Goal: Entertainment & Leisure: Consume media (video, audio)

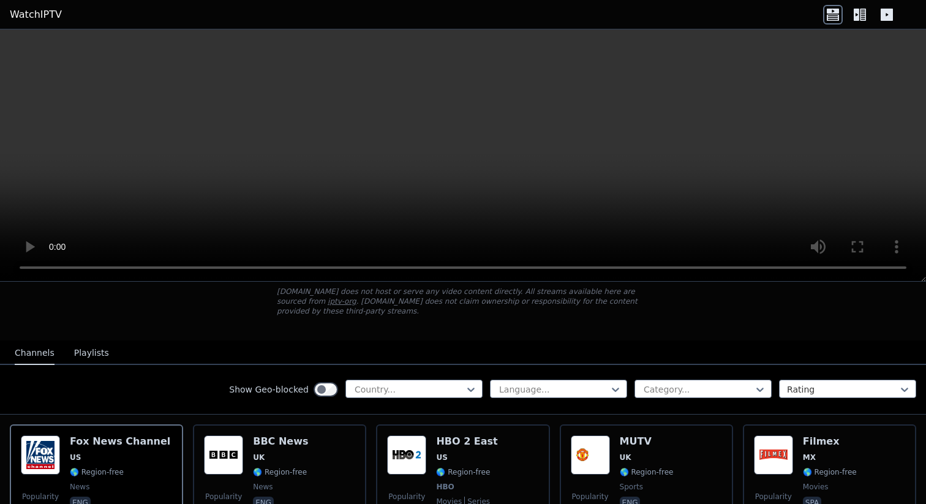
scroll to position [76, 0]
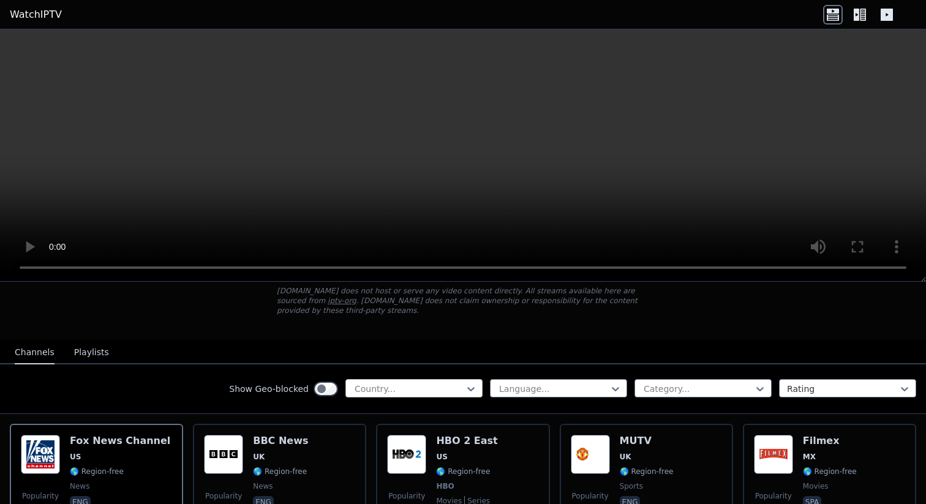
click at [387, 390] on div at bounding box center [410, 389] width 112 height 12
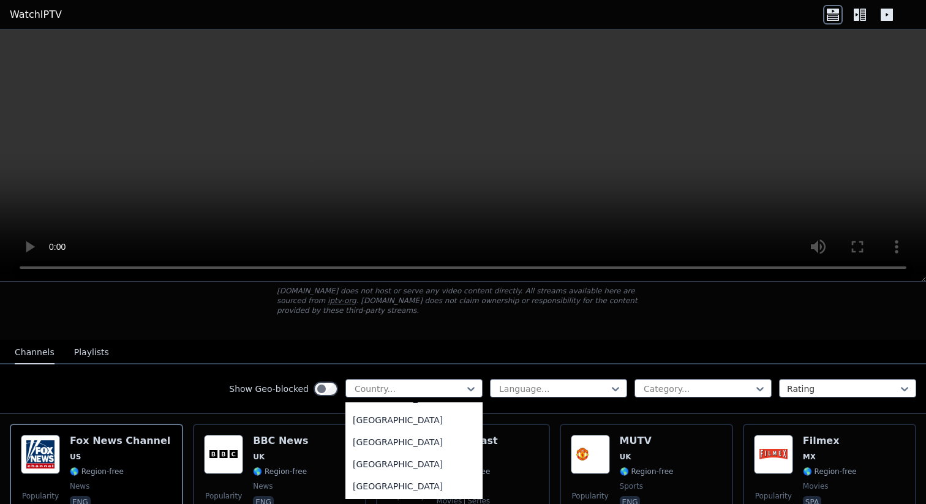
scroll to position [4297, 0]
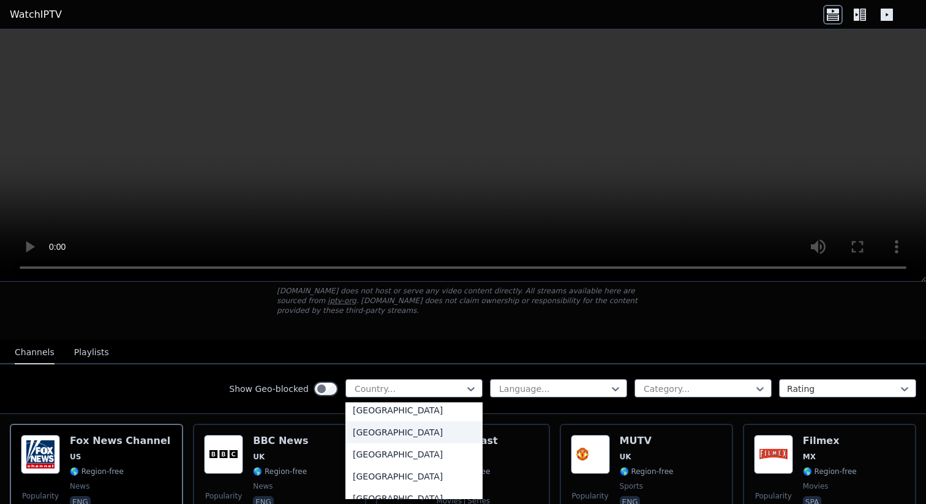
click at [407, 436] on div "[GEOGRAPHIC_DATA]" at bounding box center [414, 433] width 137 height 22
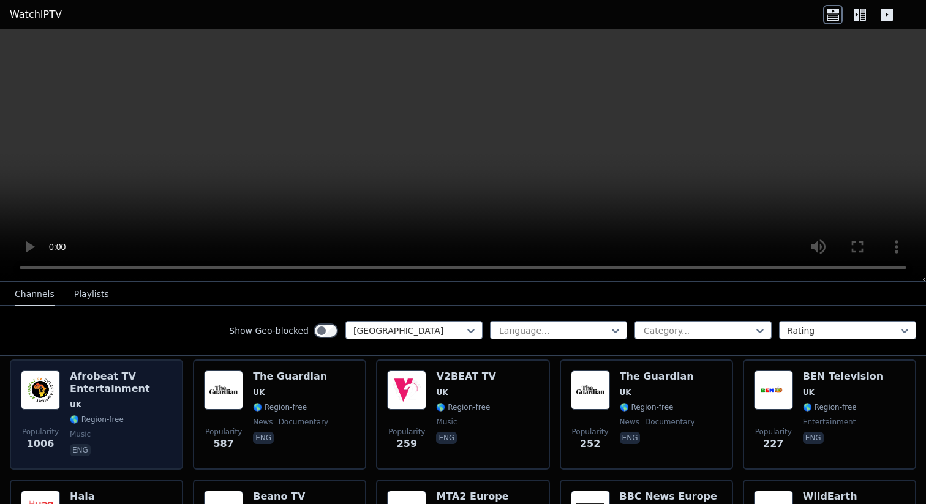
scroll to position [263, 0]
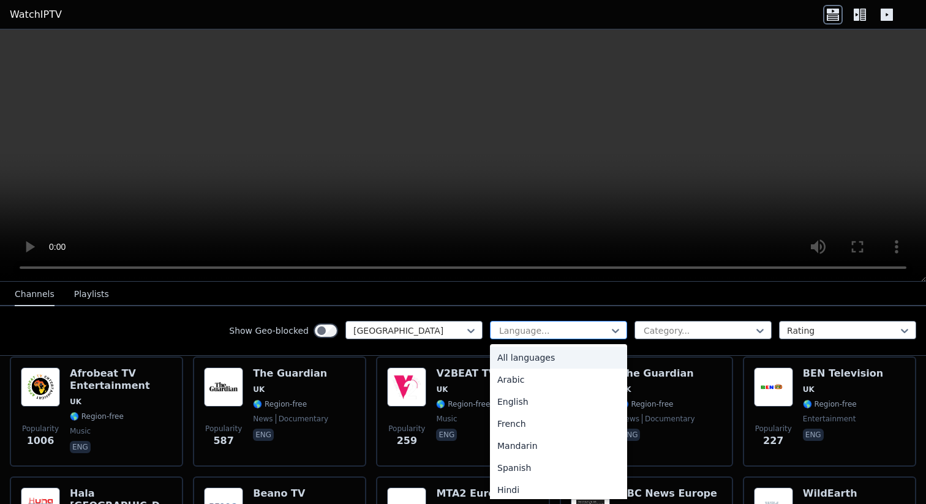
click at [555, 330] on div at bounding box center [554, 331] width 112 height 12
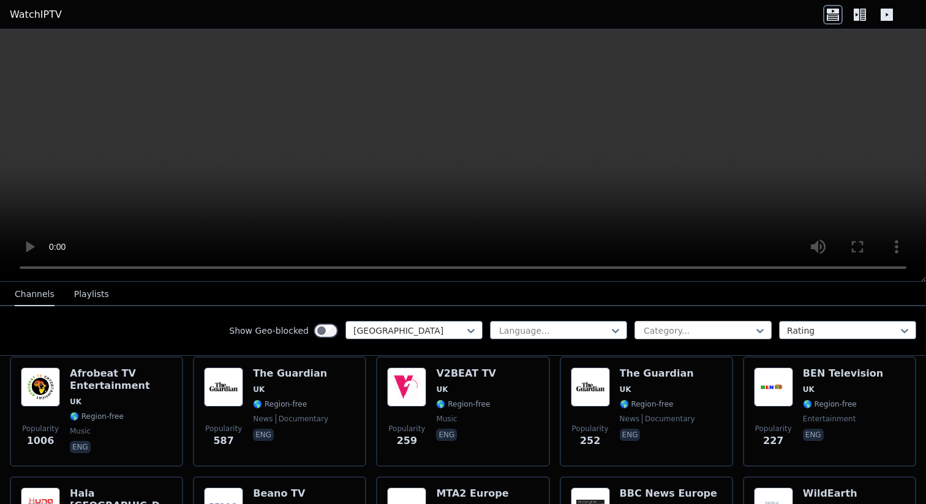
click at [666, 334] on div at bounding box center [699, 331] width 112 height 12
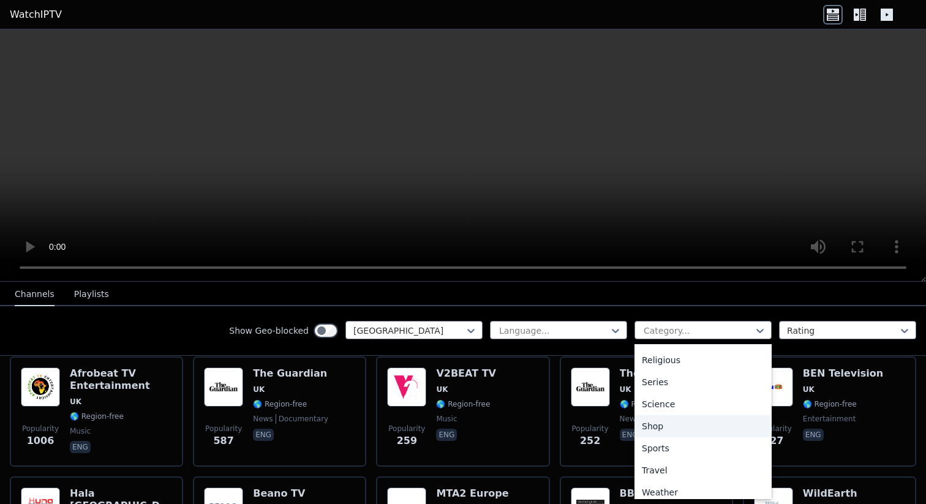
scroll to position [445, 0]
click at [669, 449] on div "Sports" at bounding box center [703, 442] width 137 height 22
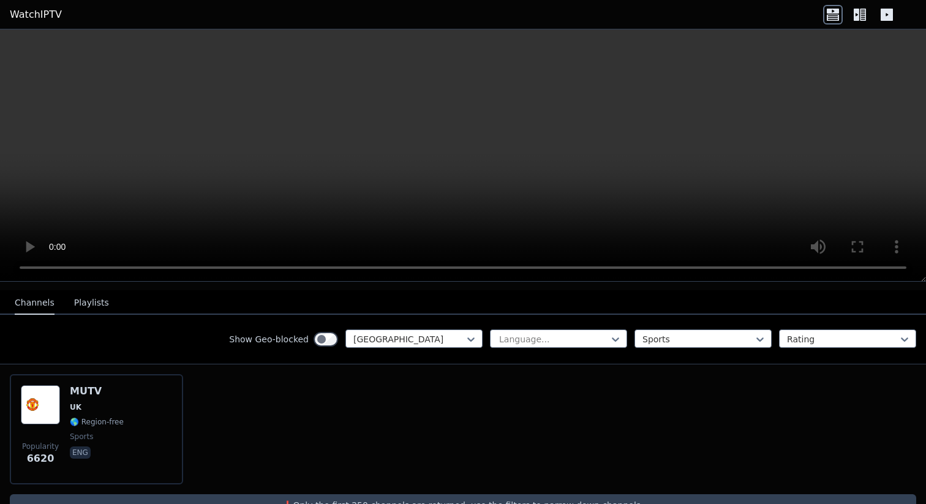
scroll to position [117, 0]
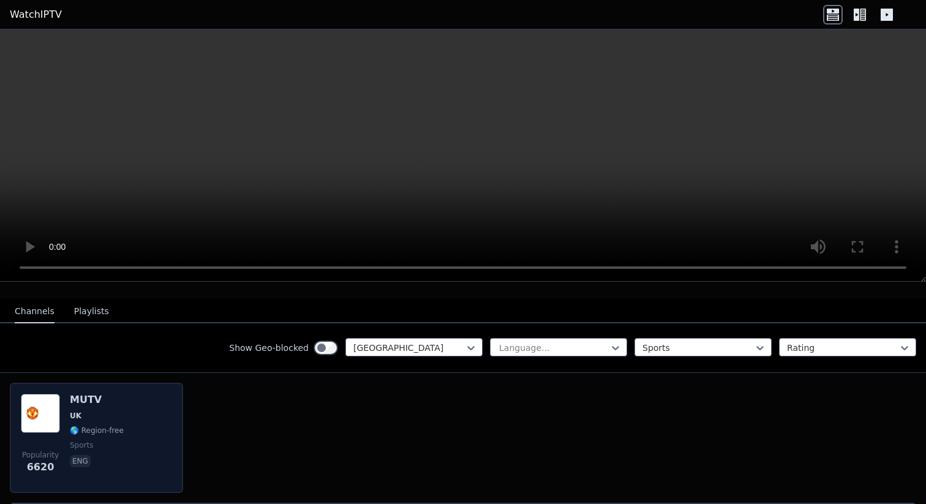
click at [46, 415] on img at bounding box center [40, 413] width 39 height 39
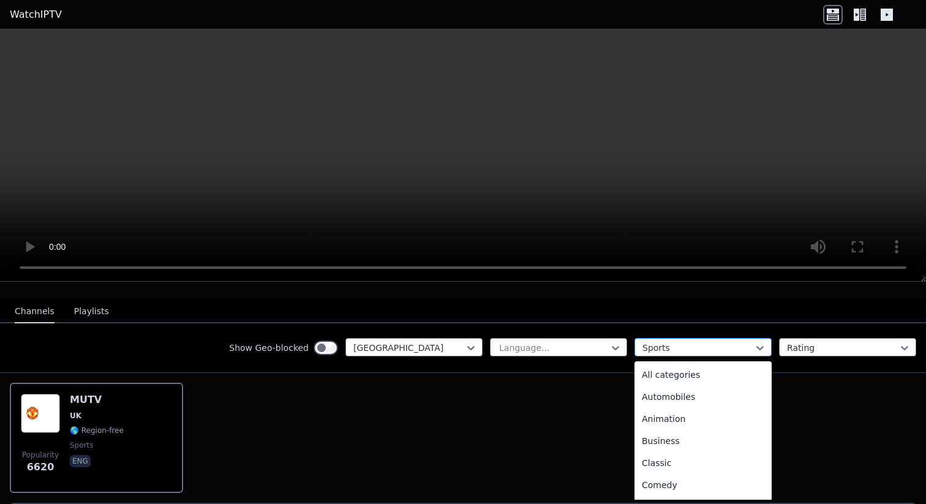
click at [679, 353] on div at bounding box center [699, 348] width 112 height 12
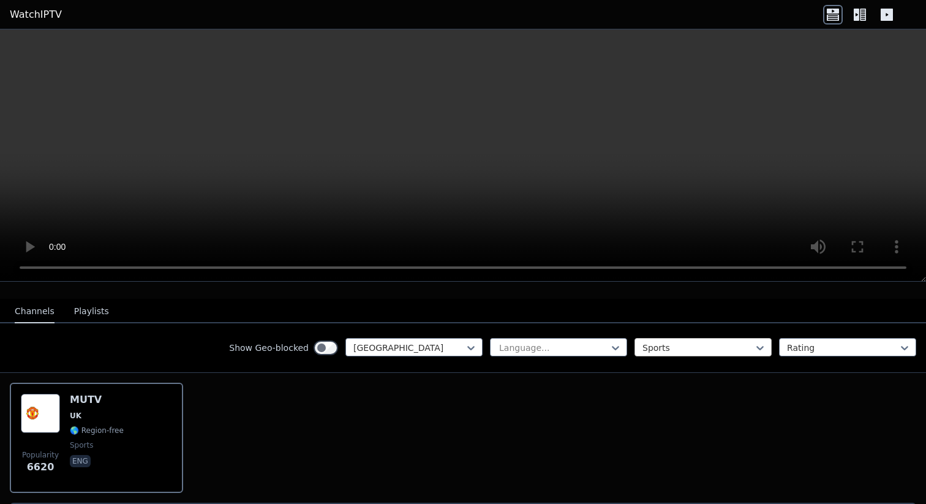
click at [687, 343] on div at bounding box center [699, 348] width 112 height 12
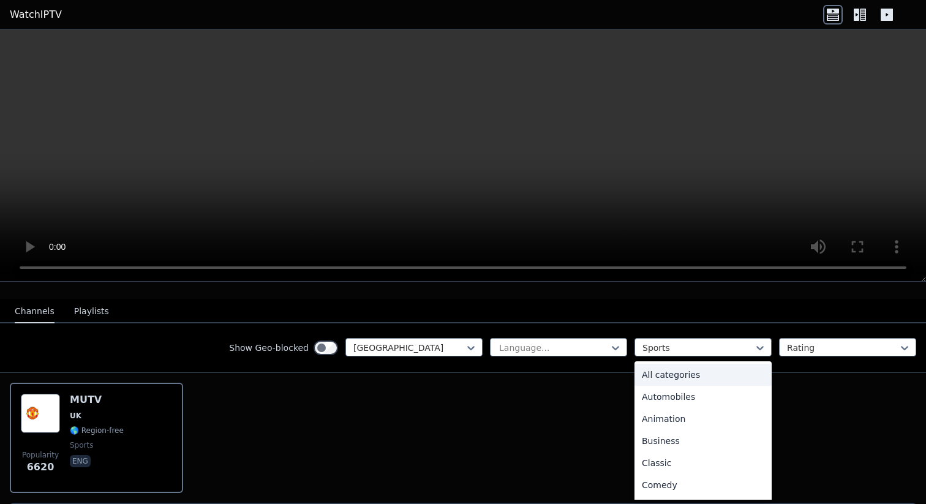
click at [688, 375] on div "All categories" at bounding box center [703, 375] width 137 height 22
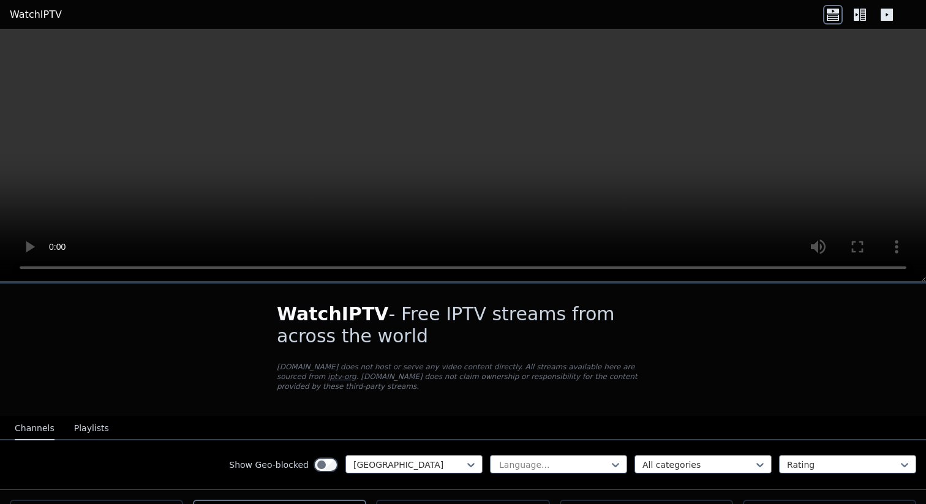
click at [85, 420] on button "Playlists" at bounding box center [91, 428] width 35 height 23
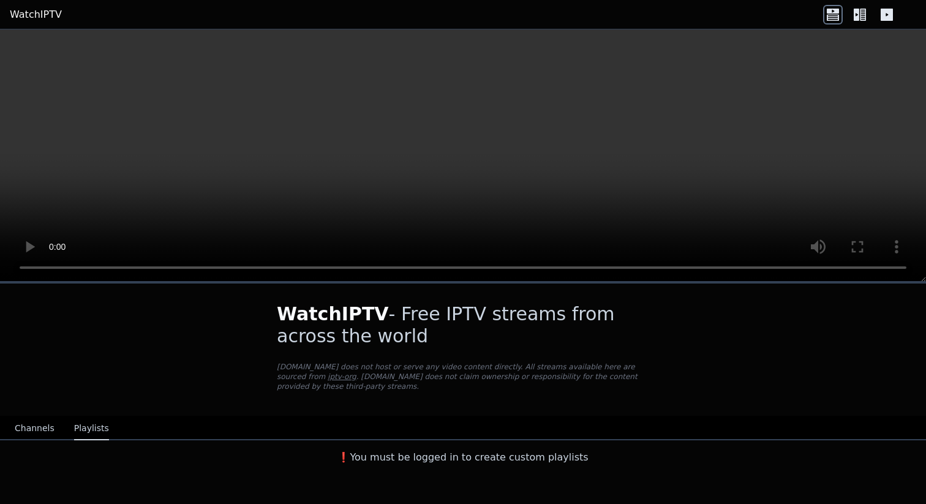
click at [43, 428] on button "Channels" at bounding box center [35, 428] width 40 height 23
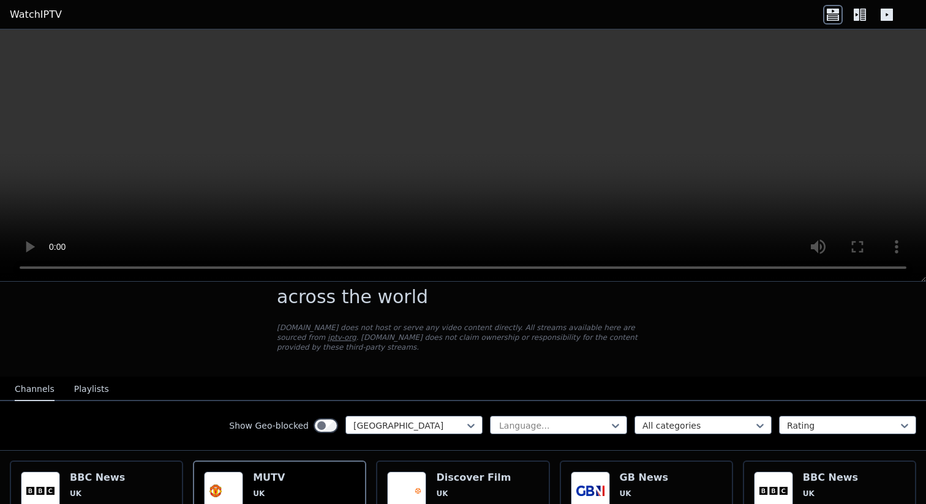
scroll to position [44, 0]
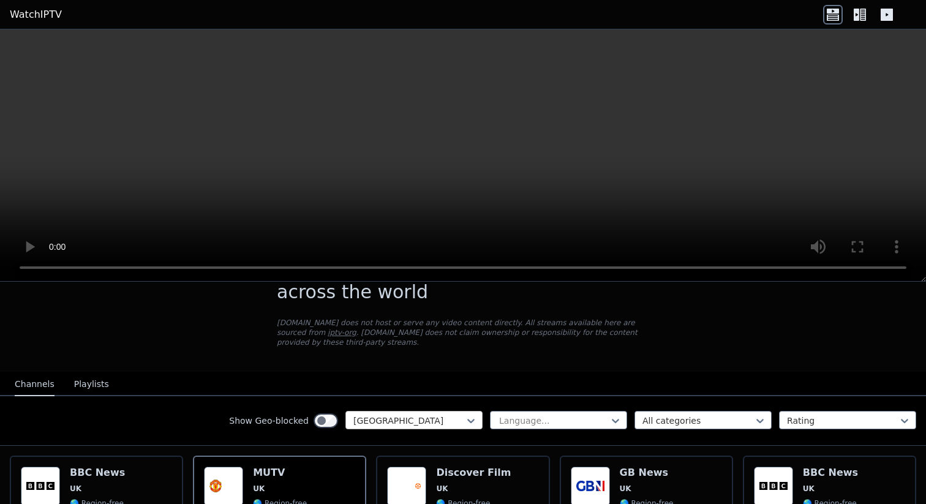
click at [413, 415] on div at bounding box center [410, 421] width 112 height 12
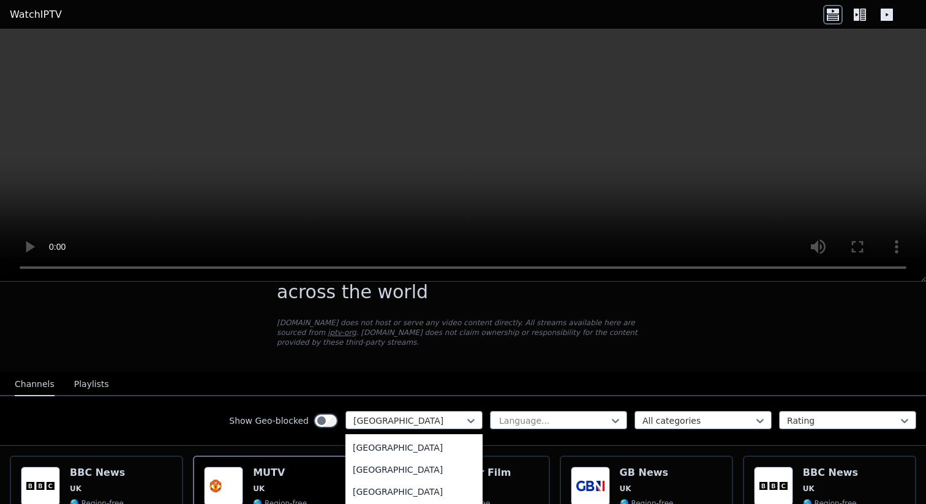
scroll to position [0, 0]
click at [407, 451] on div "All countries" at bounding box center [414, 448] width 137 height 22
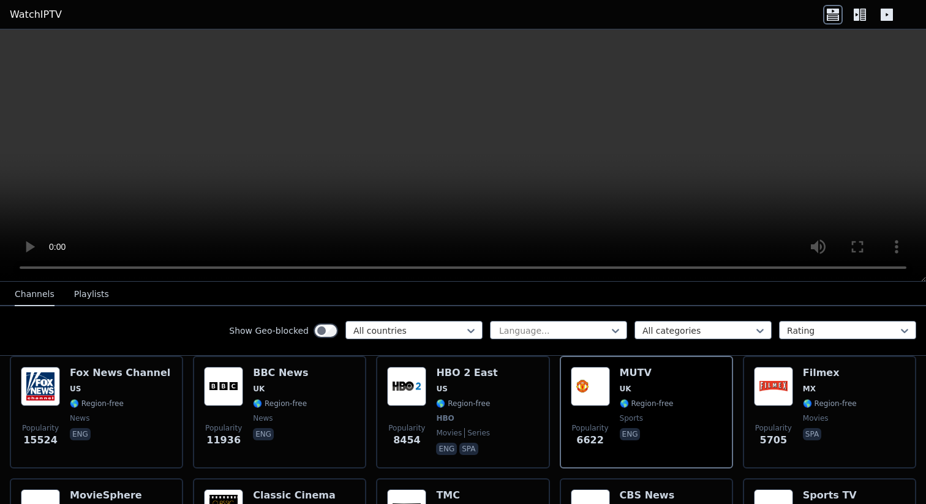
scroll to position [141, 0]
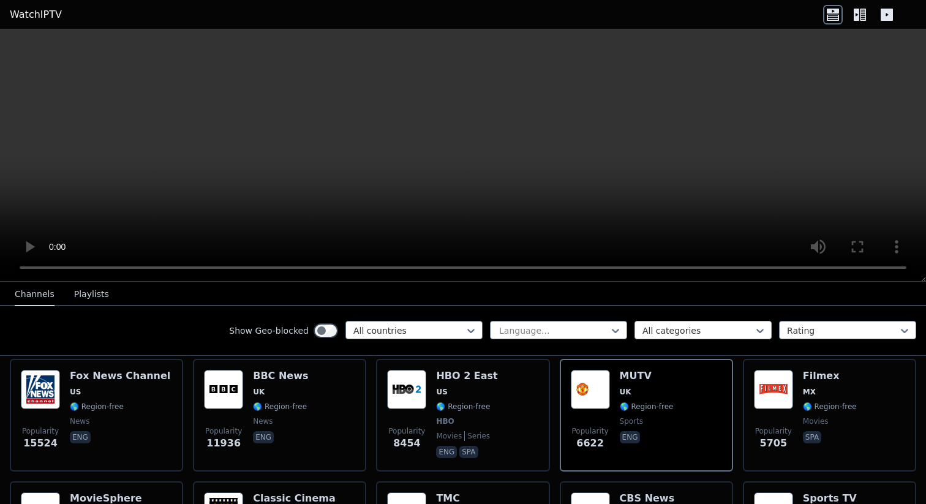
click at [713, 327] on div at bounding box center [699, 331] width 112 height 12
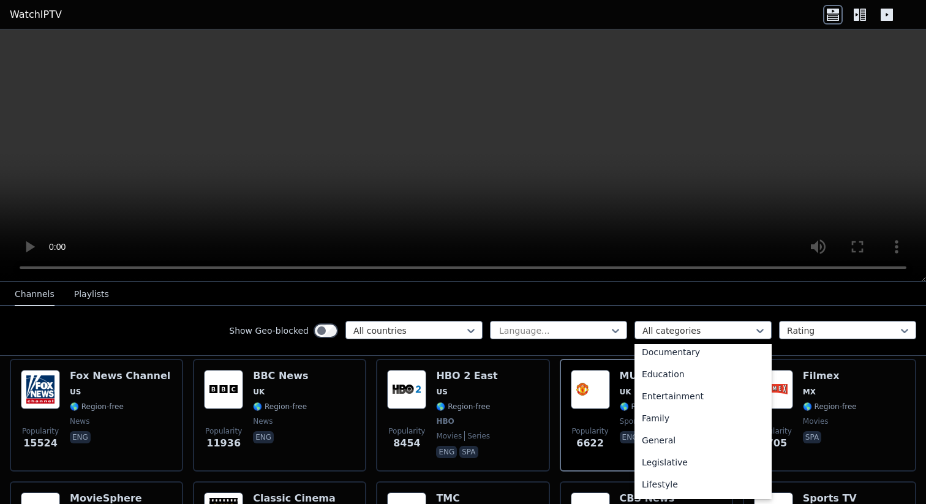
scroll to position [445, 0]
click at [683, 447] on div "Sports" at bounding box center [703, 442] width 137 height 22
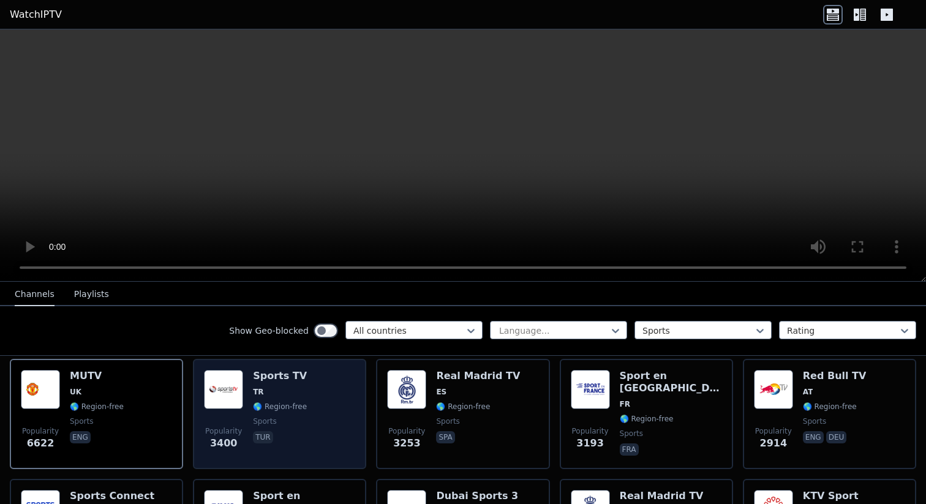
click at [297, 392] on span "TR" at bounding box center [280, 392] width 54 height 10
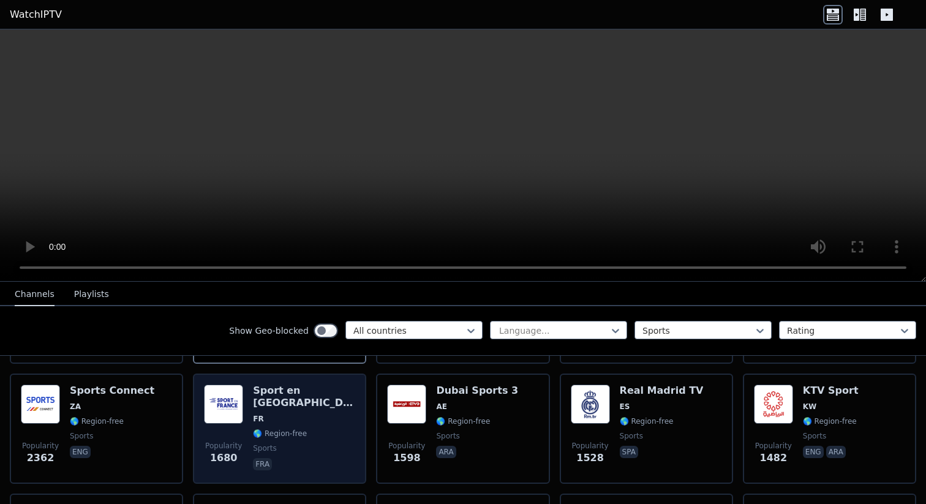
scroll to position [248, 0]
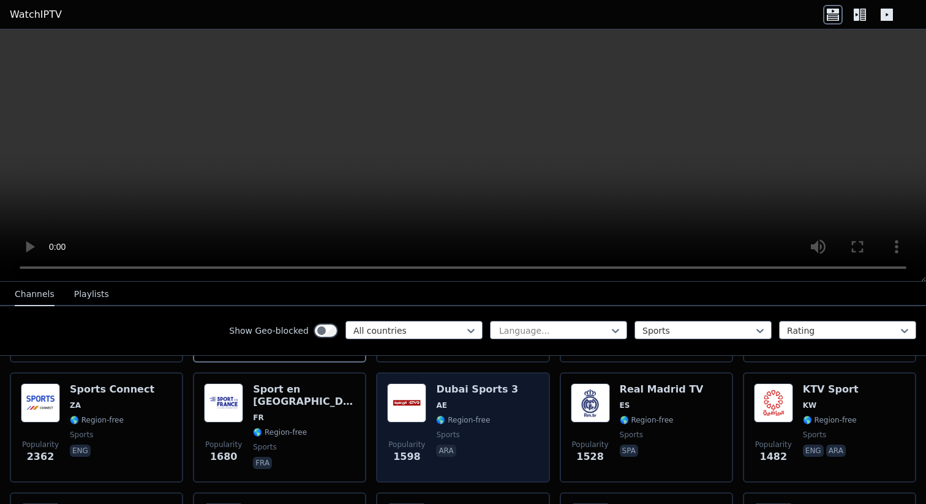
click at [502, 404] on span "AE" at bounding box center [477, 406] width 82 height 10
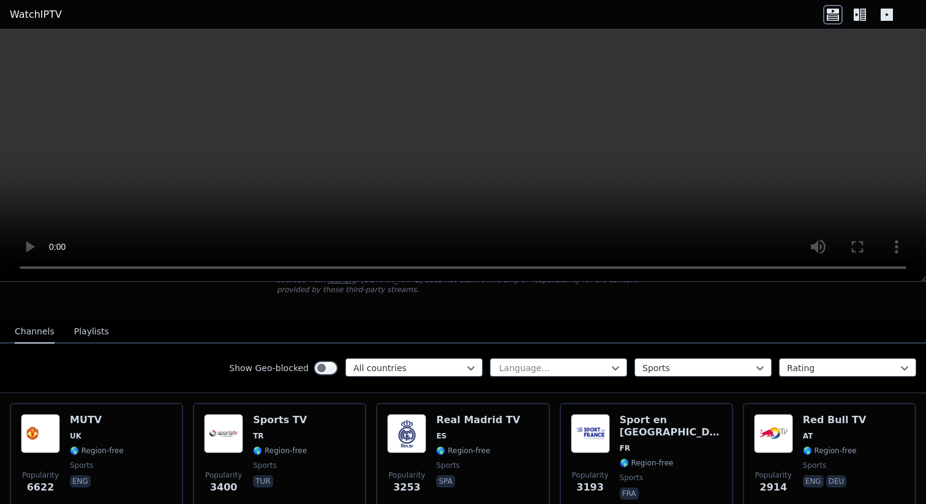
scroll to position [101, 0]
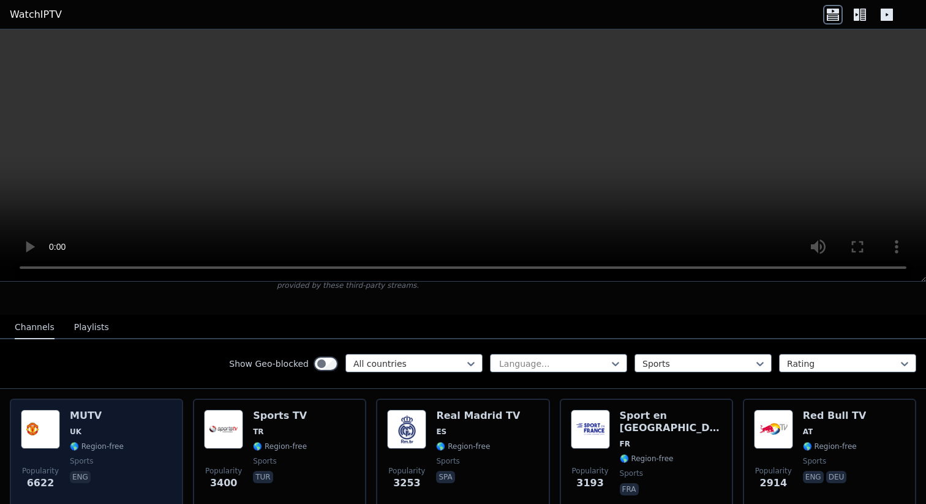
click at [156, 448] on div "Popularity 6622 MUTV [GEOGRAPHIC_DATA] 🌎 Region-free sports eng" at bounding box center [96, 454] width 151 height 88
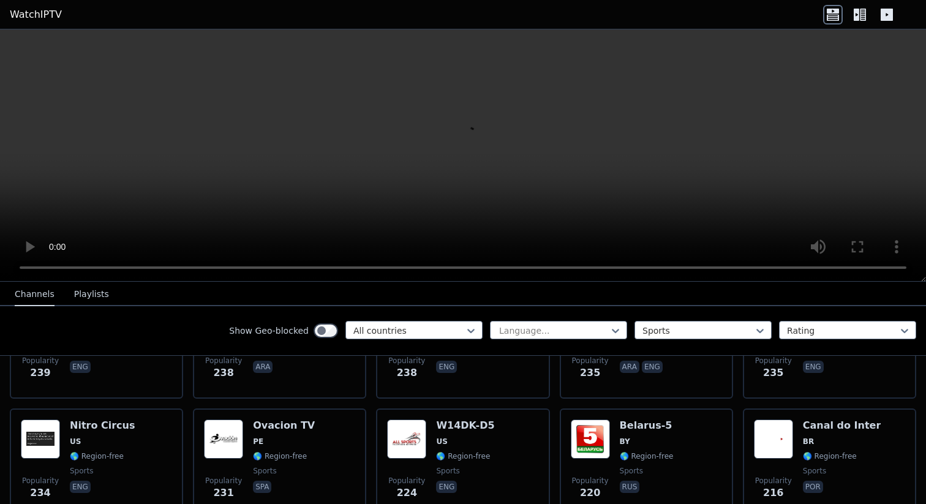
scroll to position [1469, 0]
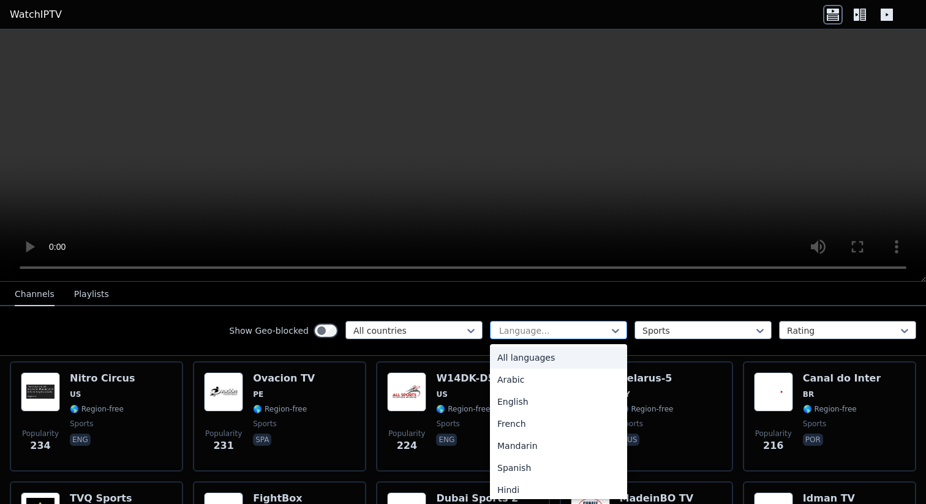
click at [532, 338] on div "Language..." at bounding box center [558, 330] width 137 height 18
click at [532, 400] on div "English" at bounding box center [558, 402] width 137 height 22
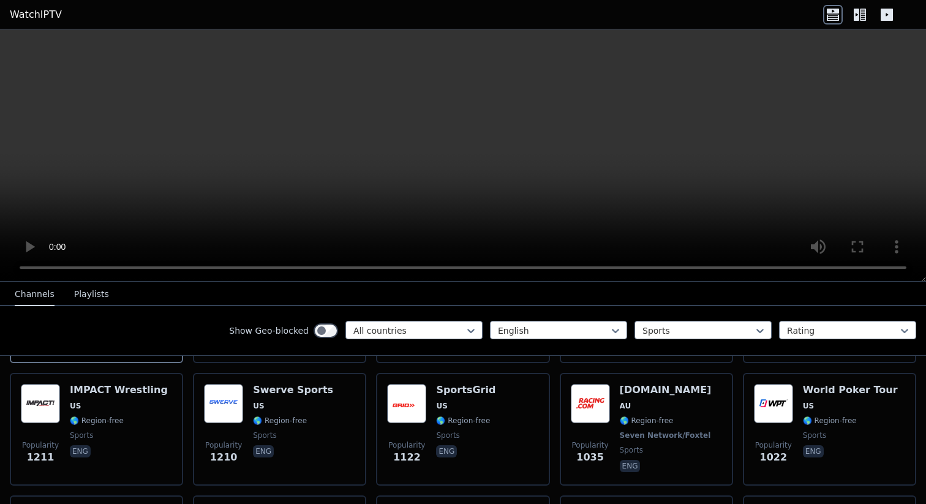
scroll to position [256, 0]
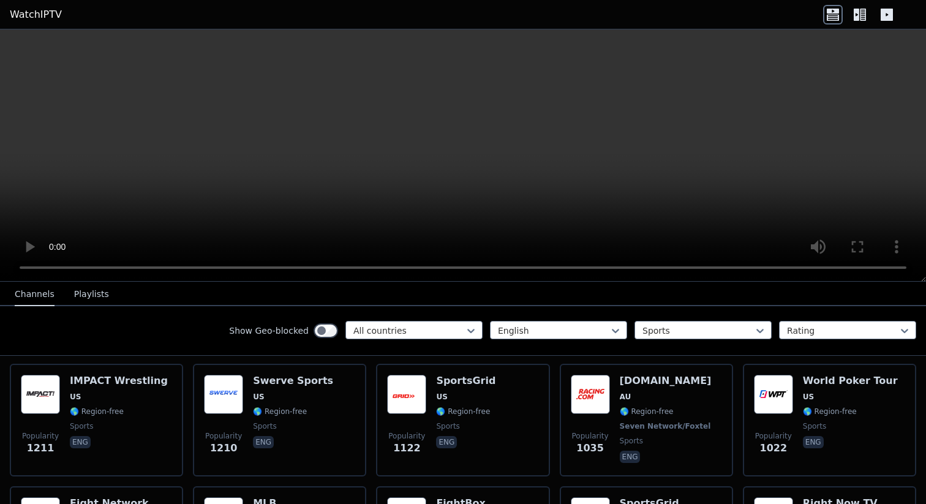
click at [926, 276] on div "WatchIPTV - Free IPTV streams from across the world [DOMAIN_NAME] does not host…" at bounding box center [463, 266] width 926 height 475
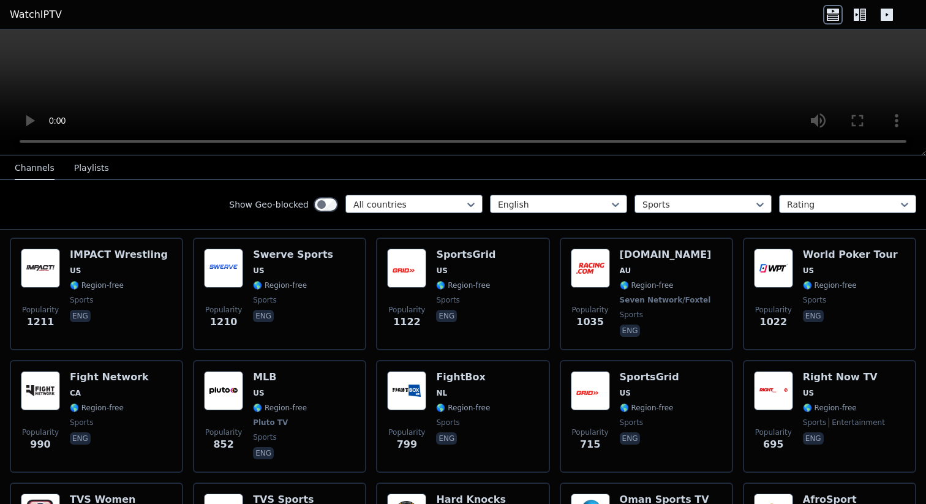
click at [919, 134] on div at bounding box center [463, 92] width 926 height 126
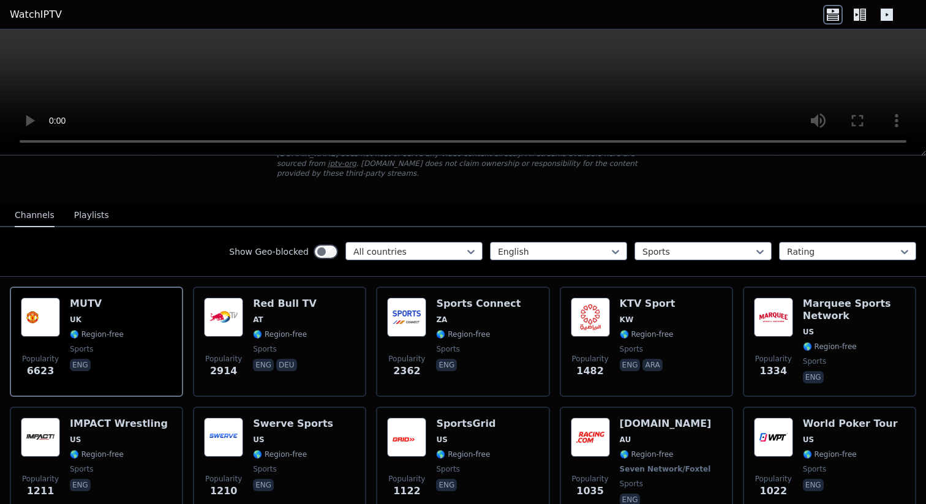
scroll to position [100, 0]
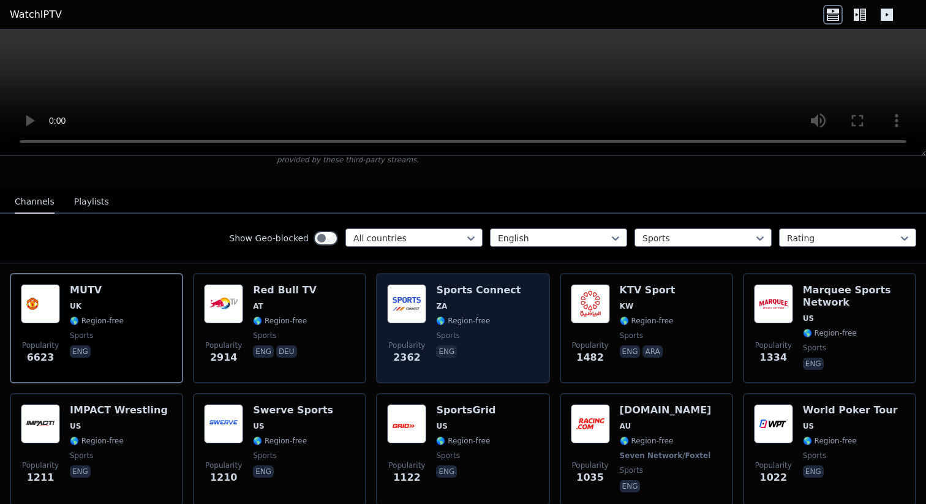
click at [511, 321] on div "Popularity 2362 Sports Connect ZA 🌎 Region-free sports eng" at bounding box center [462, 328] width 151 height 88
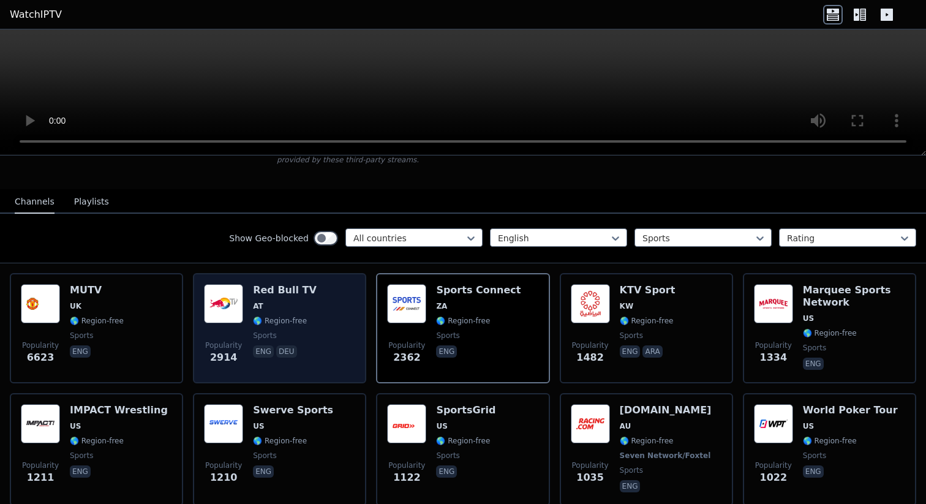
click at [317, 328] on div "Popularity 2914 Red Bull TV AT 🌎 Region-free sports eng deu" at bounding box center [279, 328] width 151 height 88
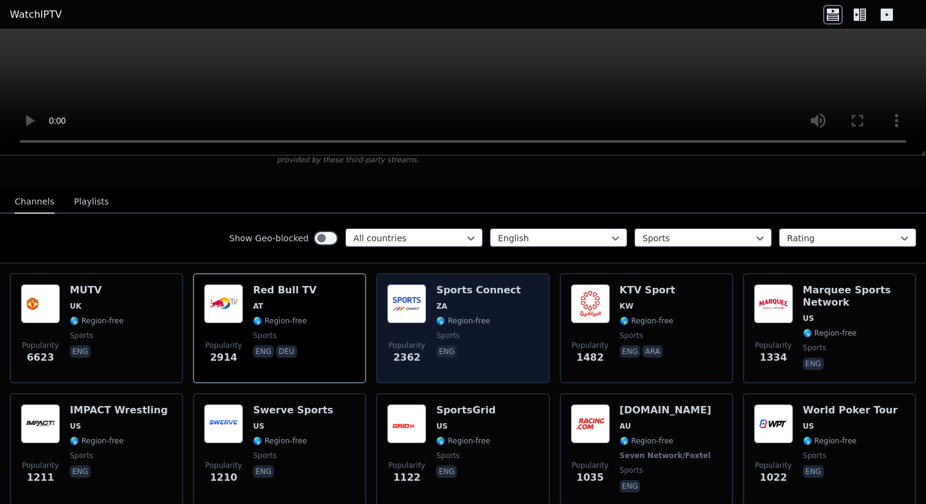
click at [490, 333] on span "sports" at bounding box center [478, 336] width 85 height 10
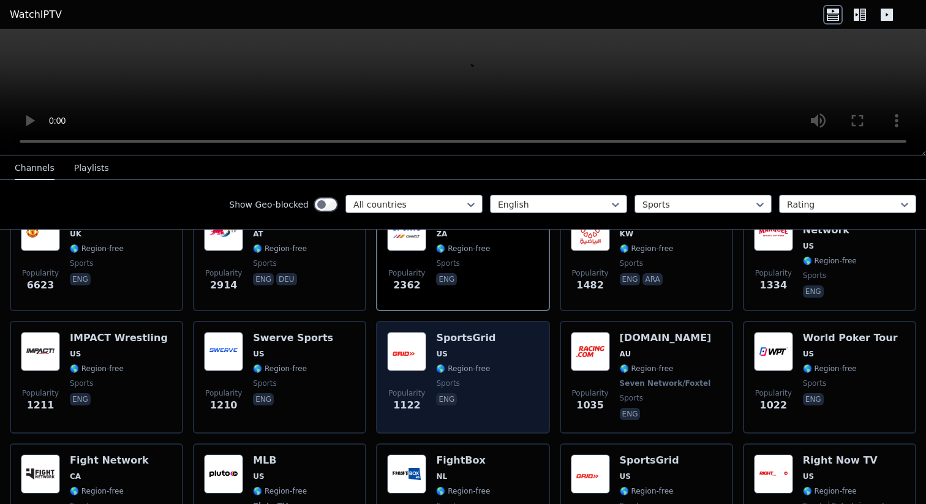
scroll to position [166, 0]
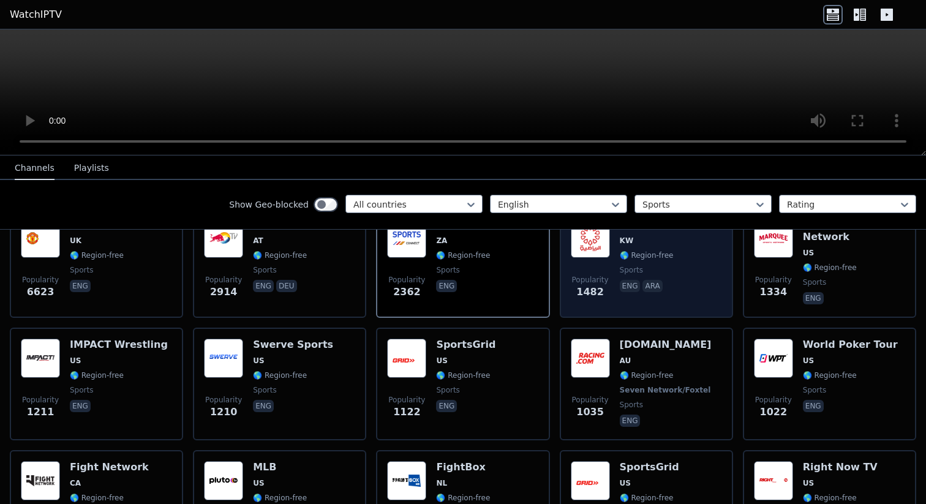
click at [691, 271] on div "Popularity 1482 KTV Sport KW 🌎 Region-free sports eng ara" at bounding box center [646, 263] width 151 height 88
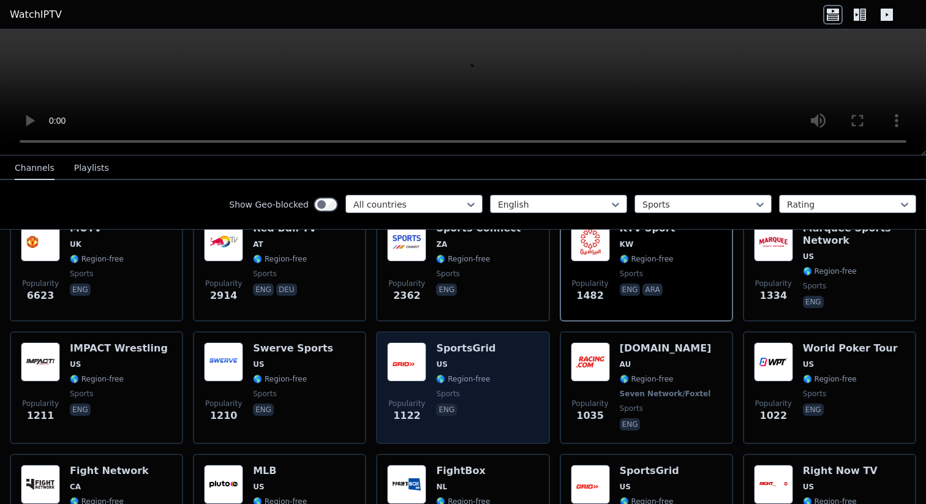
scroll to position [154, 0]
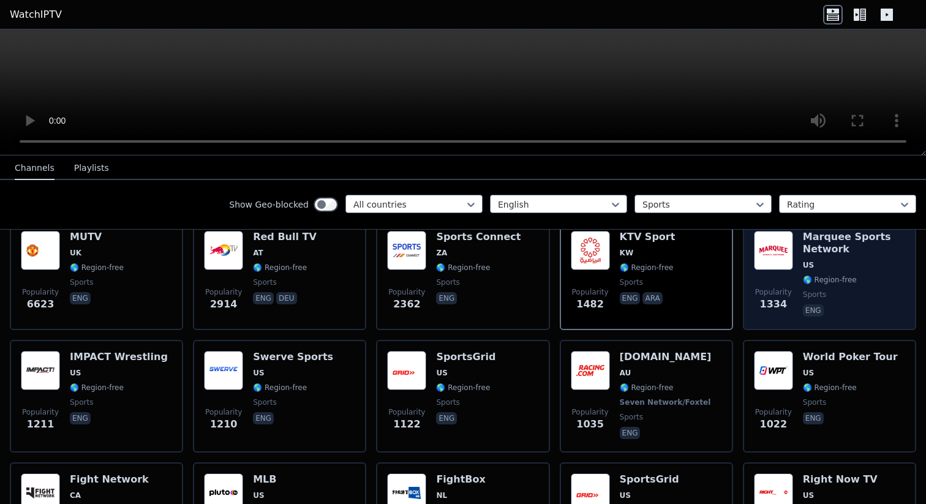
click at [874, 272] on div "Marquee Sports Network US 🌎 Region-free sports eng" at bounding box center [854, 275] width 102 height 88
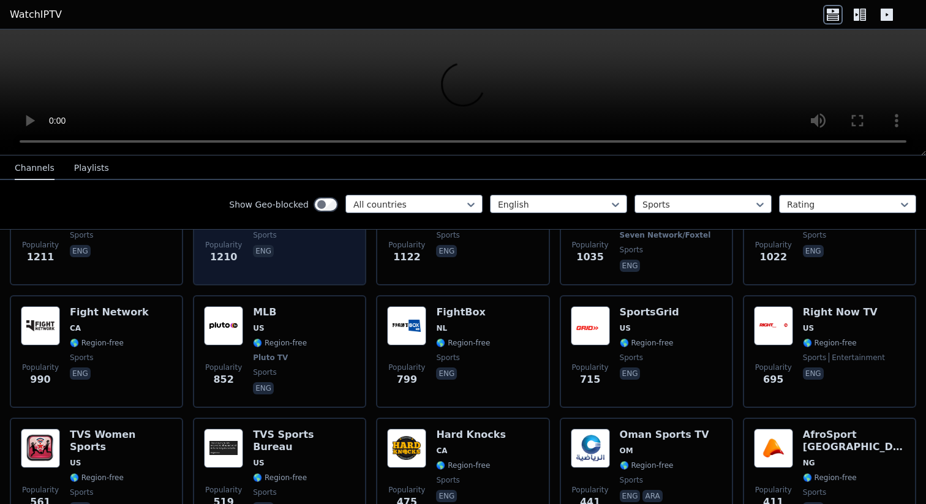
scroll to position [324, 0]
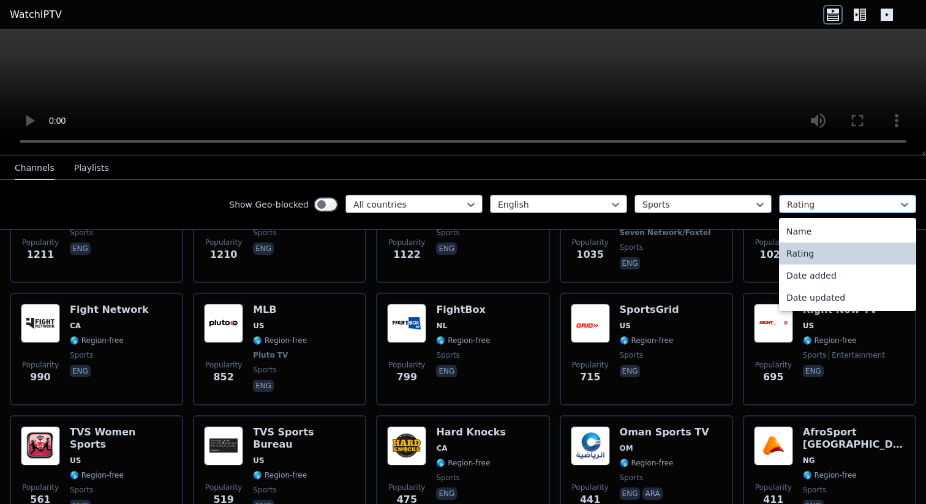
click at [824, 206] on div at bounding box center [843, 205] width 112 height 12
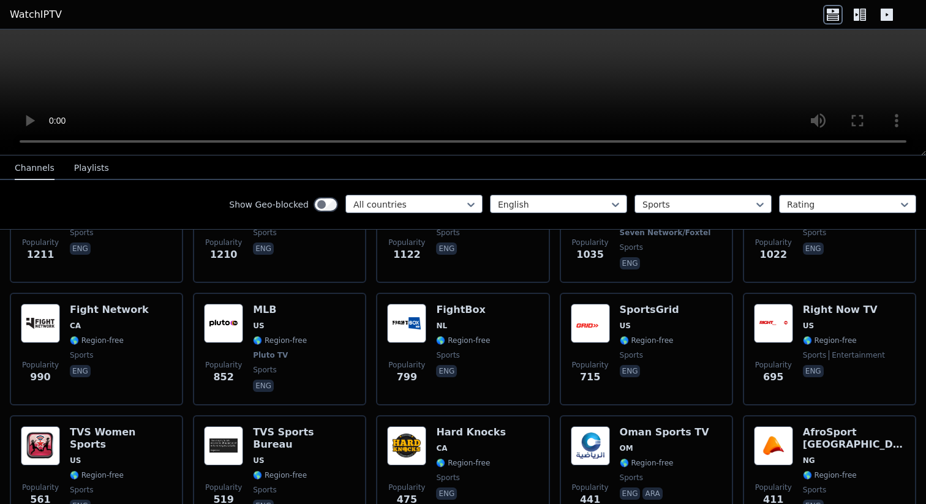
click at [138, 199] on div "Show Geo-blocked All countries English Sports Rating" at bounding box center [463, 205] width 926 height 50
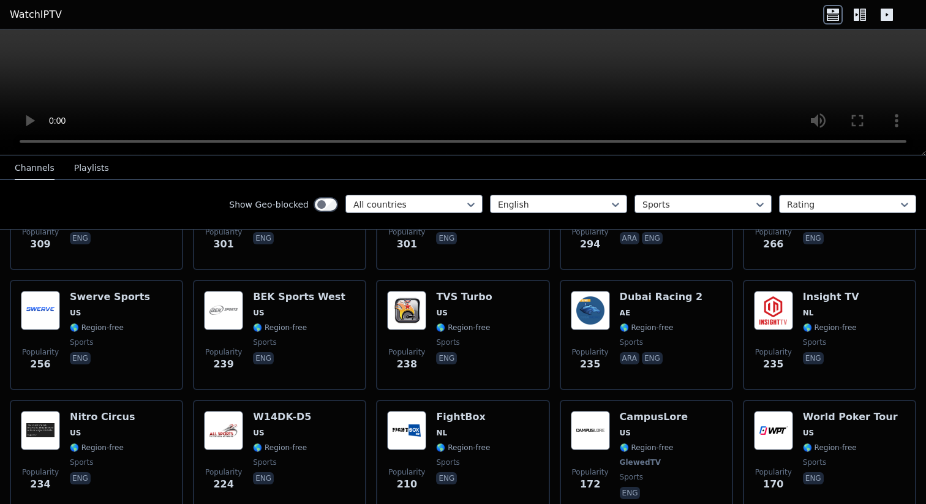
scroll to position [702, 0]
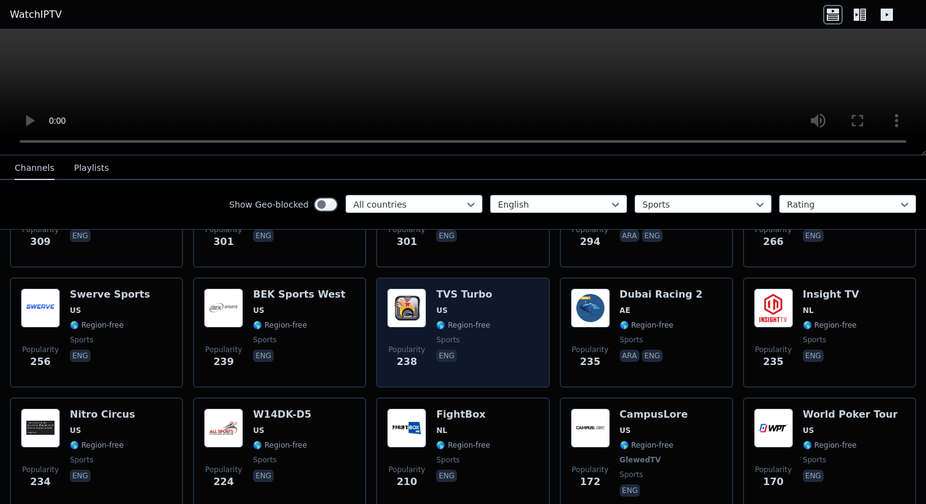
click at [501, 308] on div "Popularity 238 TVS Turbo US 🌎 Region-free sports eng" at bounding box center [462, 333] width 151 height 88
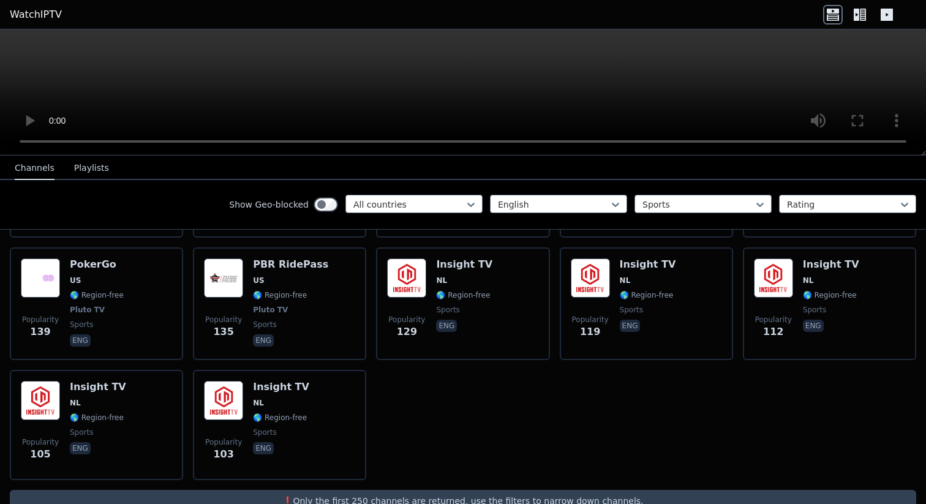
scroll to position [1105, 0]
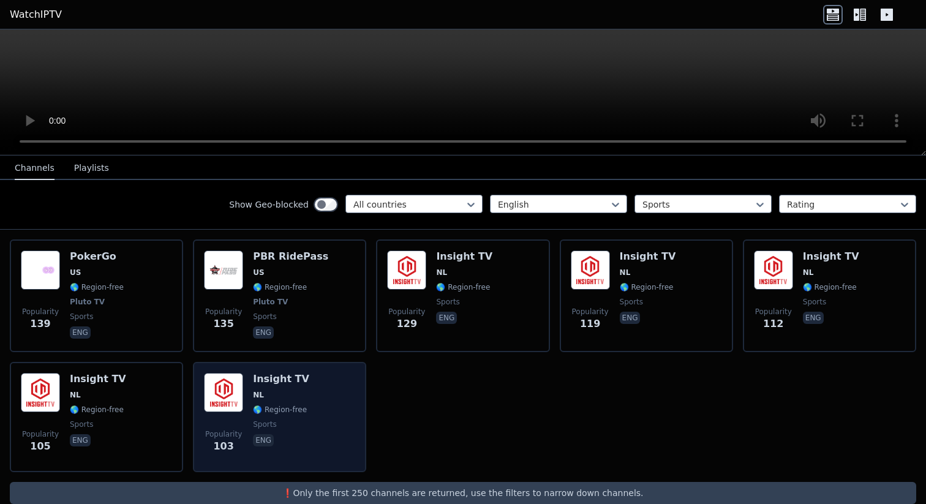
click at [301, 405] on span "🌎 Region-free" at bounding box center [280, 410] width 54 height 10
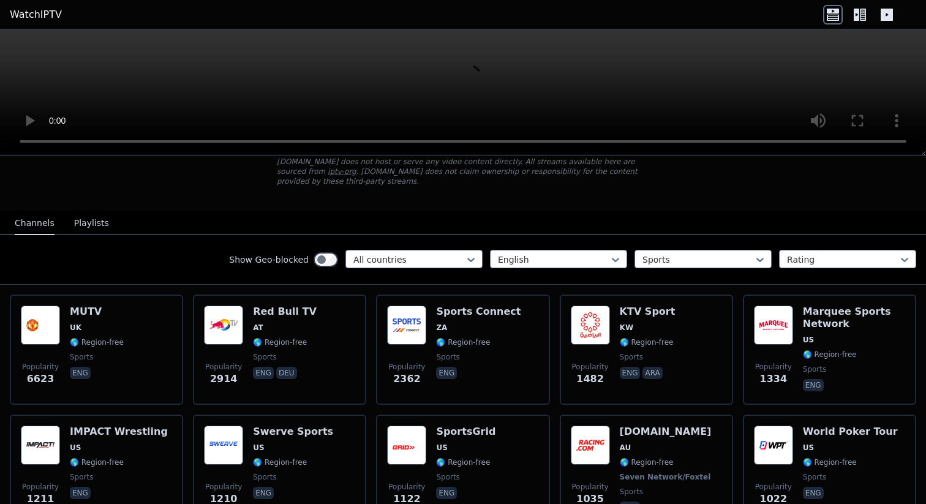
scroll to position [82, 0]
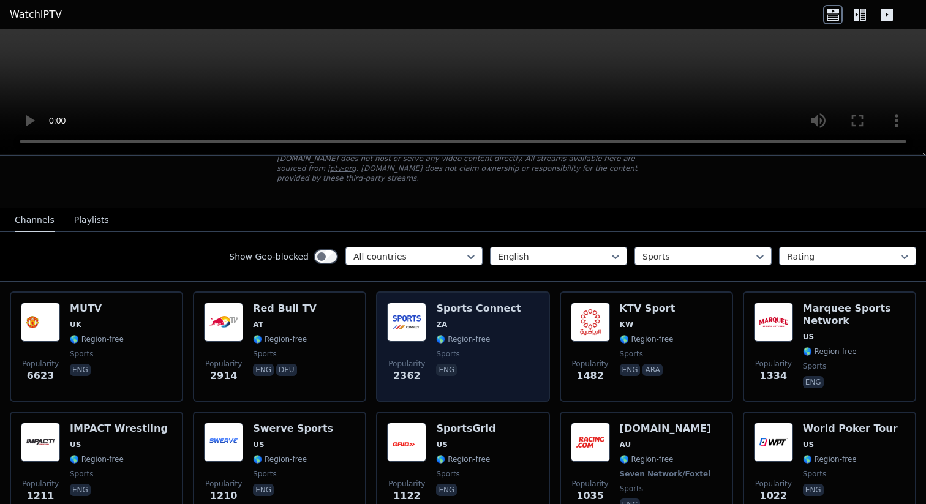
click at [487, 340] on span "🌎 Region-free" at bounding box center [478, 340] width 85 height 10
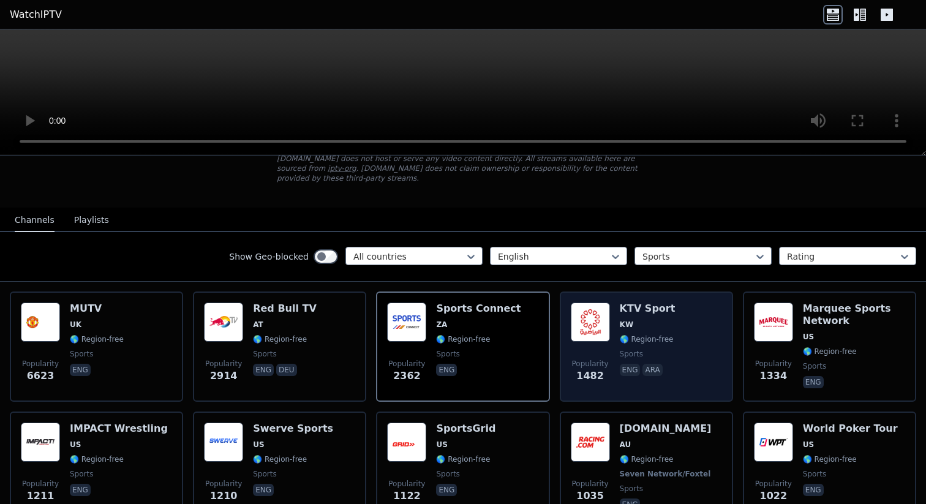
click at [695, 332] on div "Popularity 1482 KTV Sport KW 🌎 Region-free sports eng ara" at bounding box center [646, 347] width 151 height 88
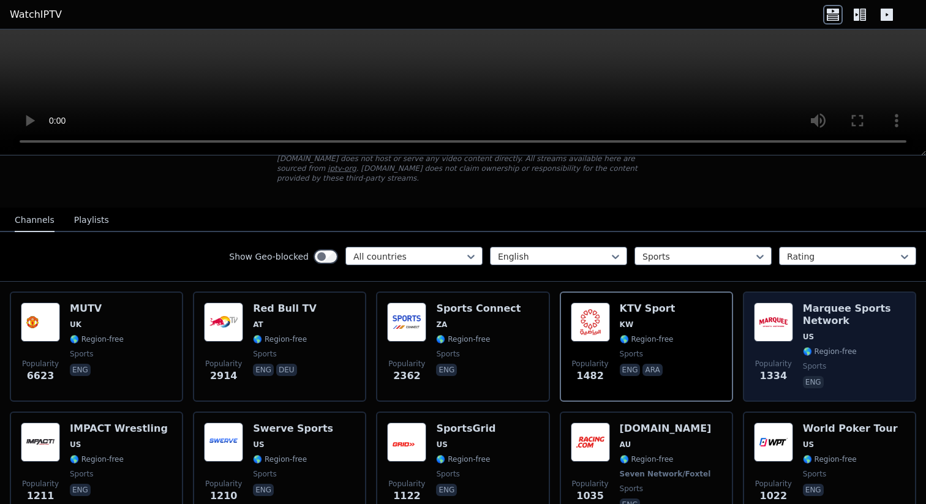
click at [866, 351] on span "🌎 Region-free" at bounding box center [854, 352] width 102 height 10
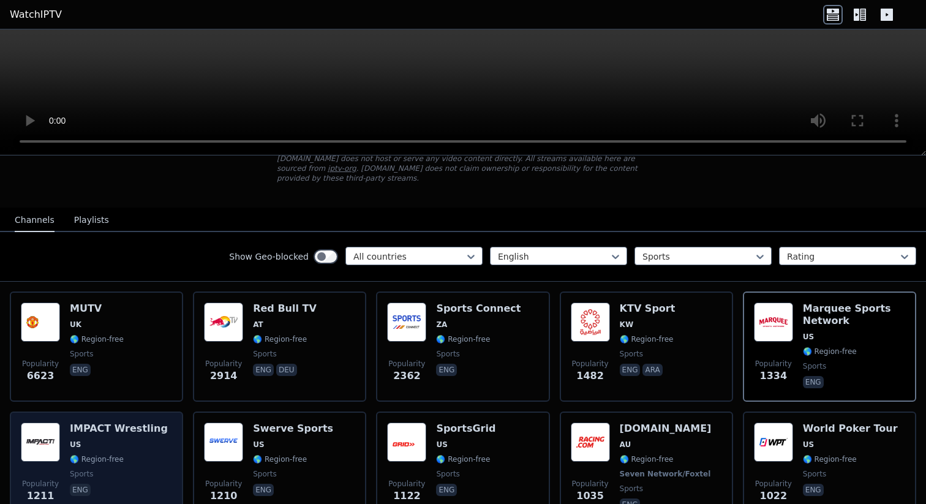
click at [110, 450] on div "IMPACT Wrestling US 🌎 Region-free sports eng" at bounding box center [119, 468] width 98 height 91
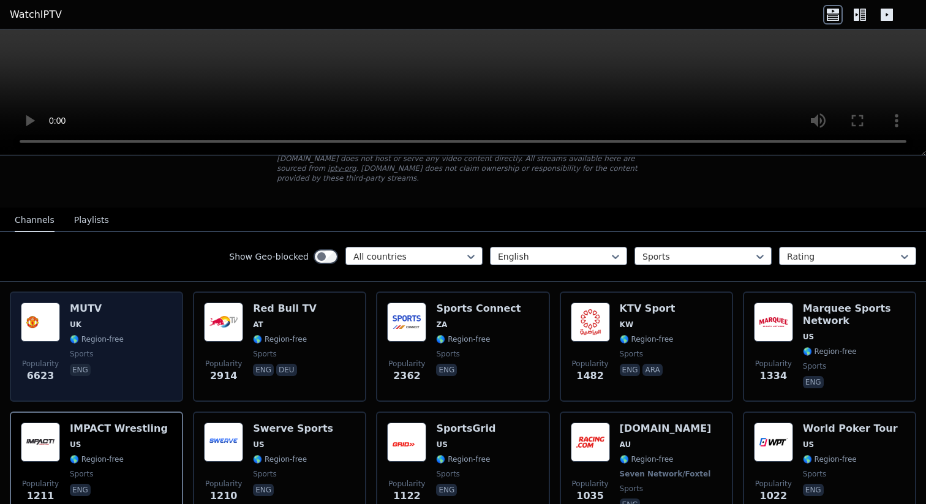
click at [121, 336] on div "Popularity 6623 MUTV [GEOGRAPHIC_DATA] 🌎 Region-free sports eng" at bounding box center [96, 347] width 151 height 88
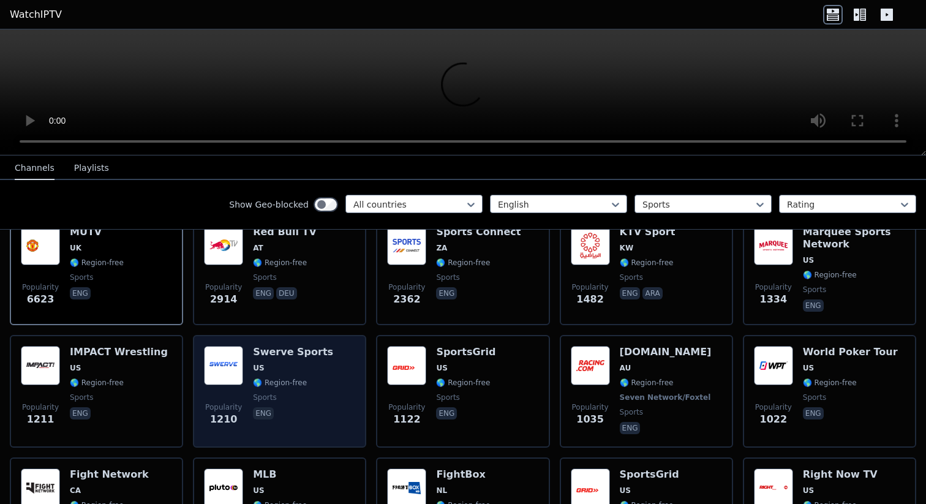
scroll to position [165, 0]
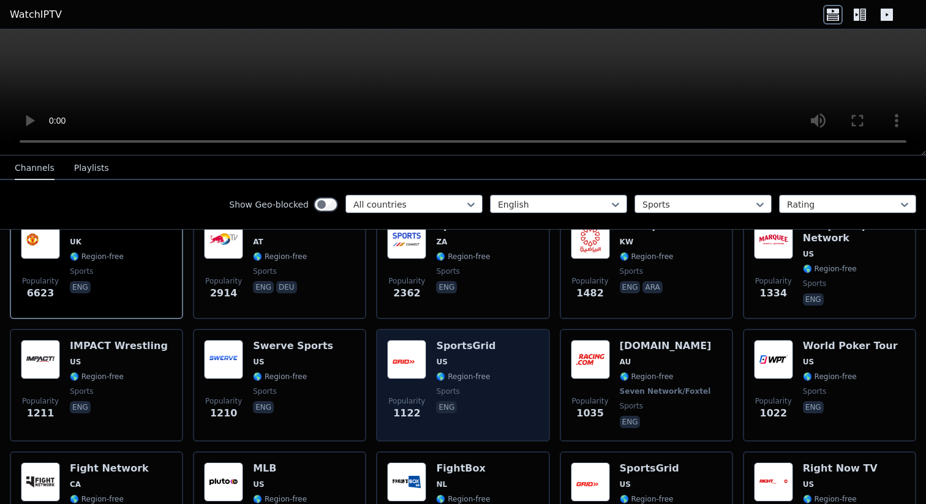
click at [536, 392] on div "Popularity 1122 SportsGrid US 🌎 Region-free sports eng" at bounding box center [462, 385] width 151 height 91
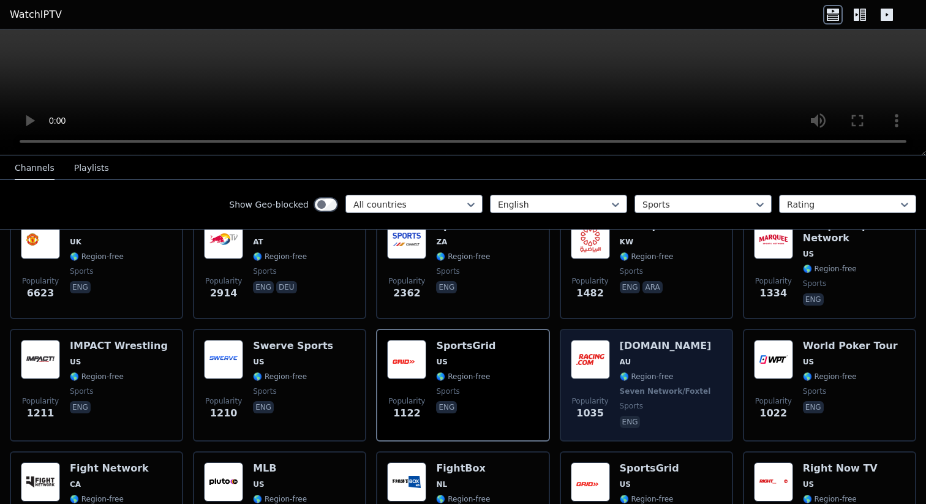
click at [704, 376] on div "Popularity 1035 [DOMAIN_NAME] AU 🌎 Region-free Seven Network/Foxtel sports eng" at bounding box center [646, 385] width 151 height 91
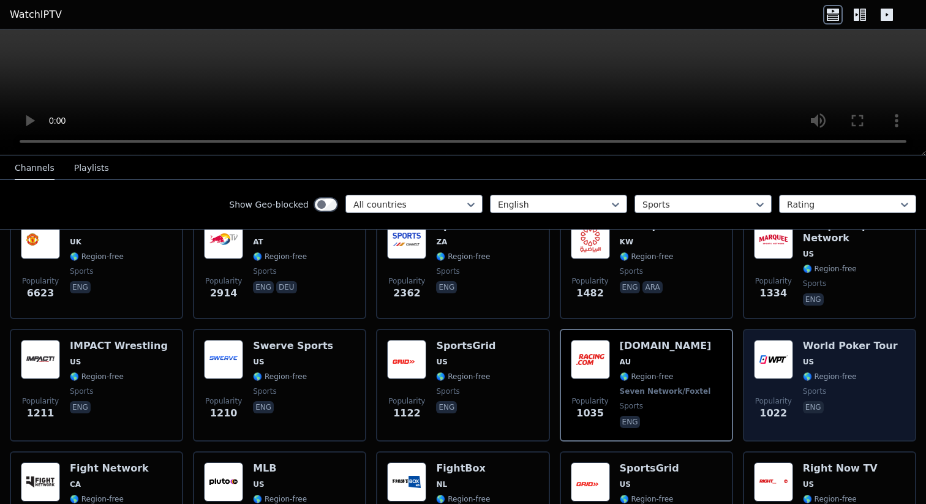
click at [864, 404] on span "eng" at bounding box center [850, 408] width 95 height 15
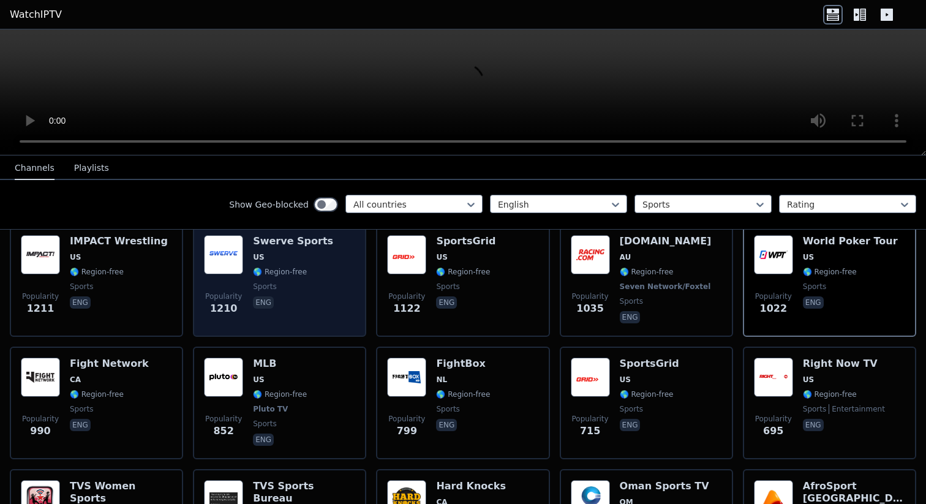
scroll to position [288, 0]
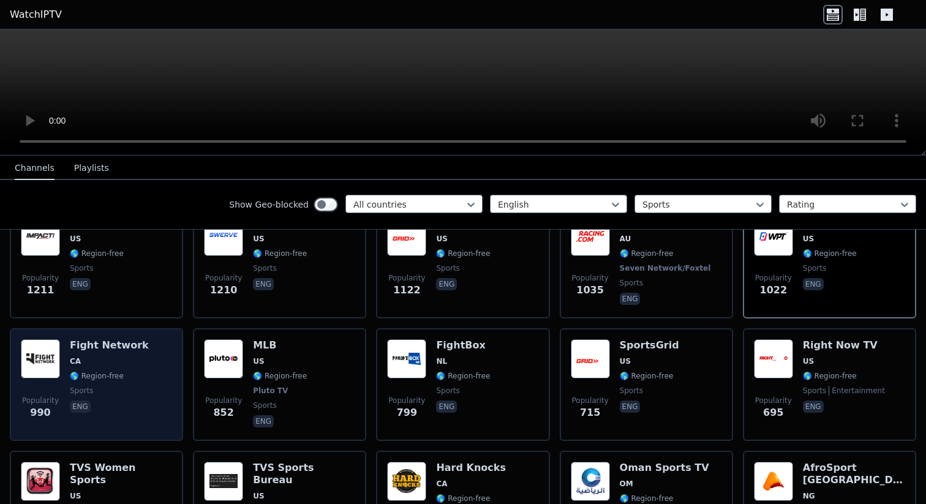
click at [115, 402] on span "eng" at bounding box center [109, 408] width 79 height 15
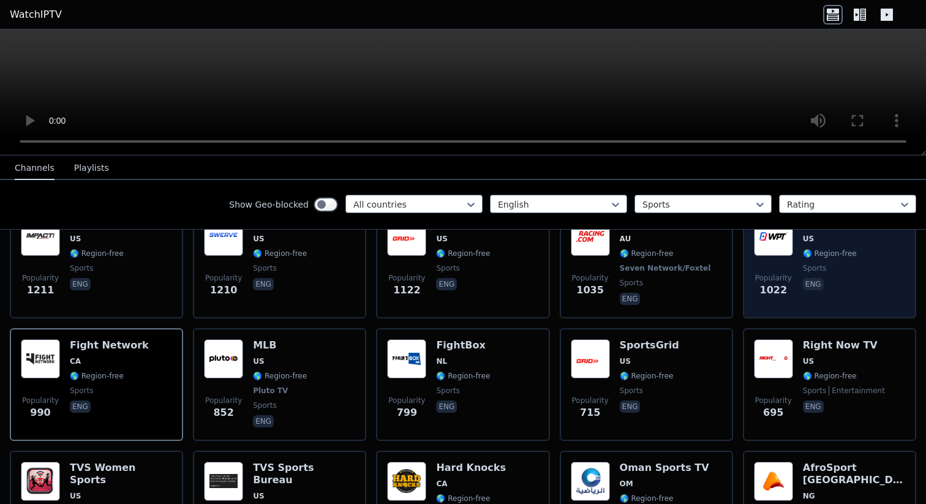
click at [874, 271] on span "sports" at bounding box center [850, 268] width 95 height 10
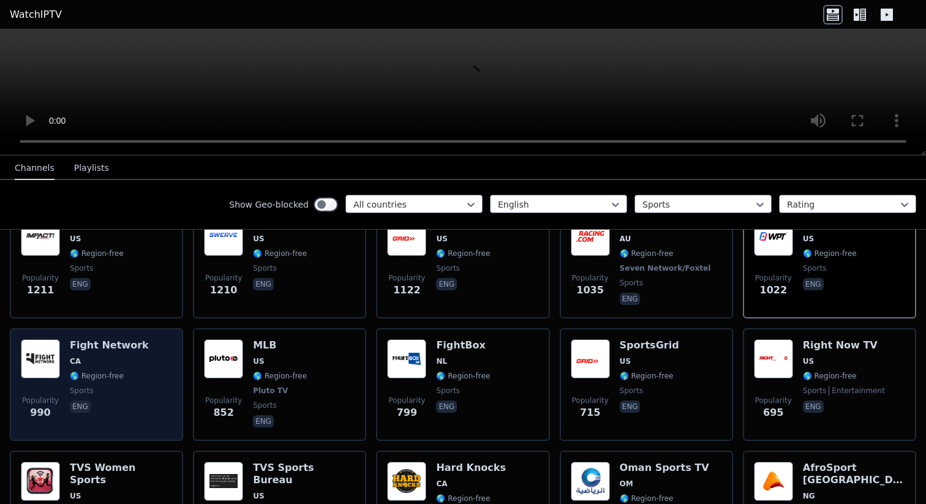
click at [153, 404] on div "Popularity 990 Fight Network CA 🌎 Region-free sports eng" at bounding box center [96, 384] width 151 height 91
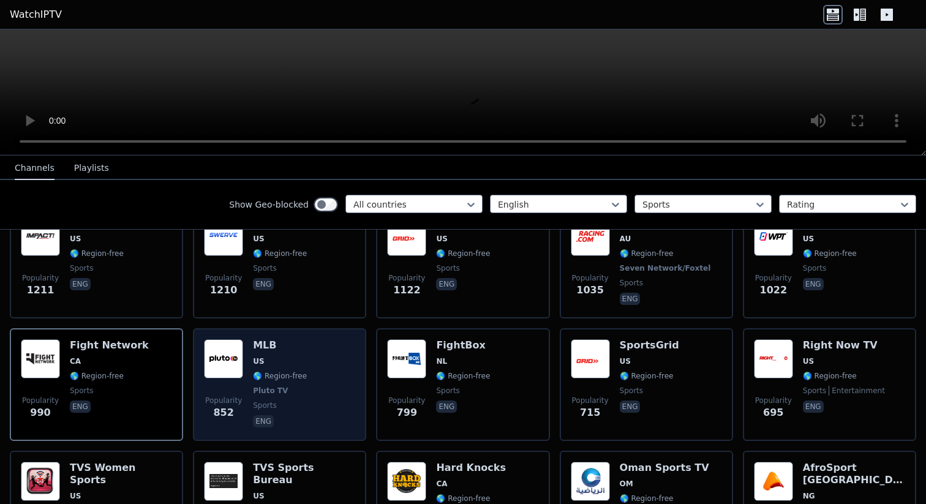
scroll to position [271, 0]
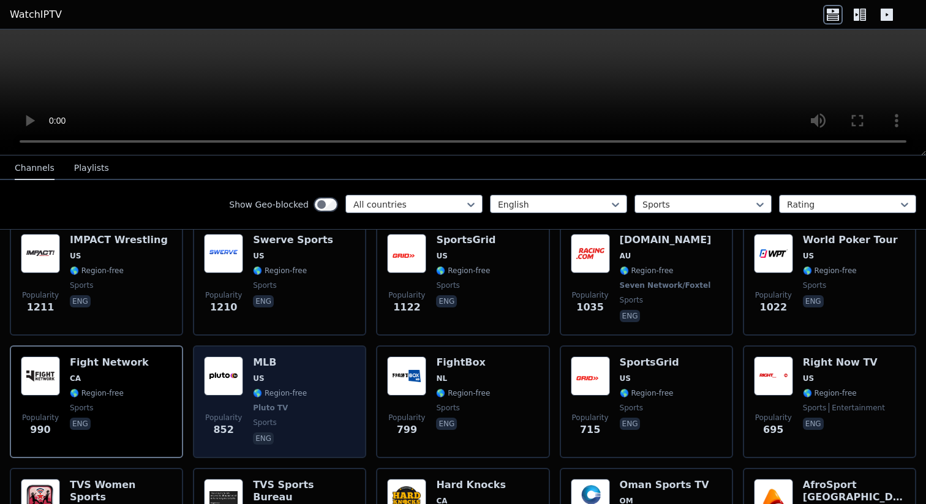
click at [280, 413] on div "MLB US 🌎 Region-free Pluto TV sports eng" at bounding box center [280, 402] width 54 height 91
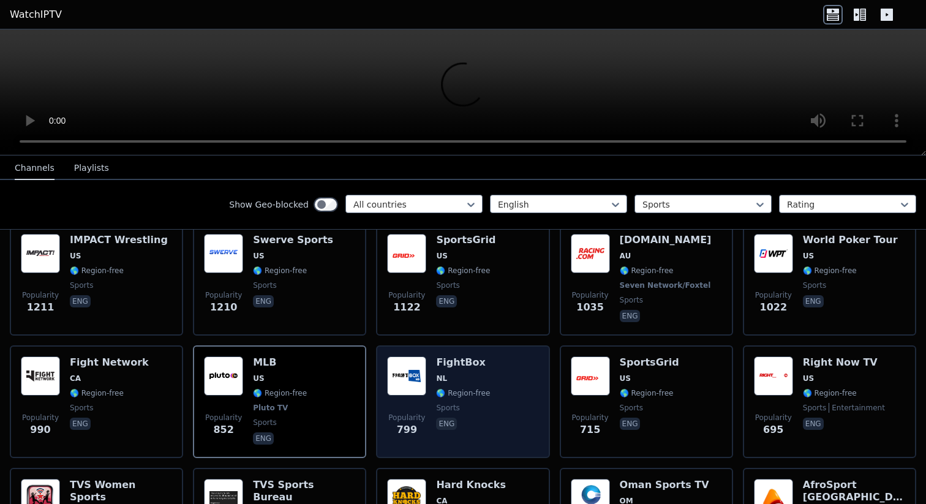
click at [502, 406] on div "Popularity 799 FightBox NL 🌎 Region-free sports eng" at bounding box center [462, 402] width 151 height 91
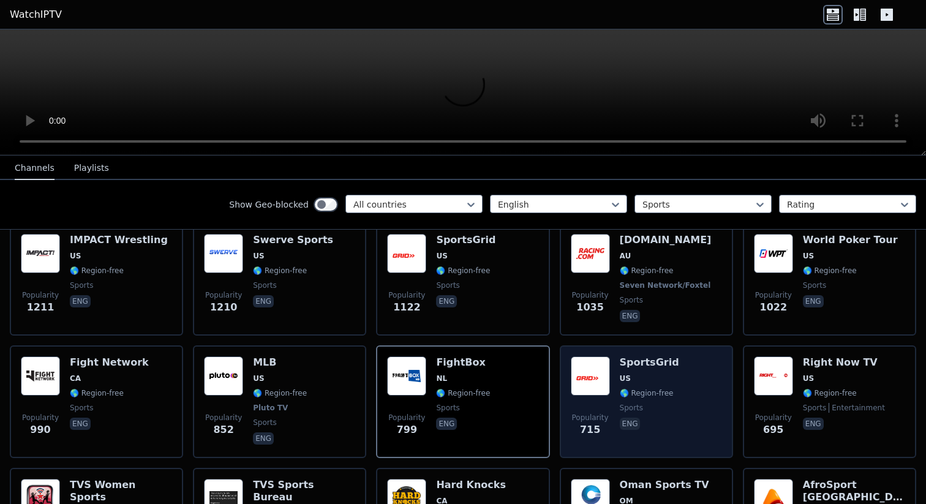
click at [677, 416] on div "Popularity 715 SportsGrid US 🌎 Region-free sports eng" at bounding box center [646, 402] width 151 height 91
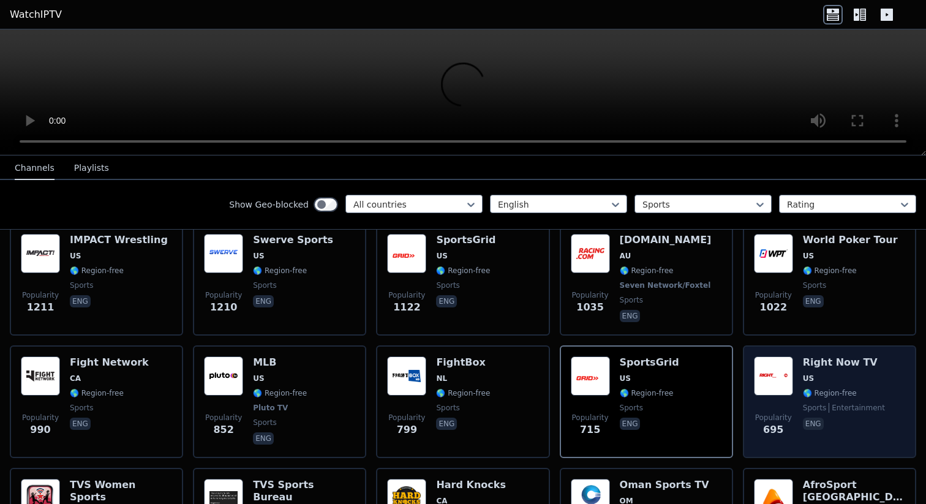
click at [833, 419] on span "eng" at bounding box center [844, 425] width 82 height 15
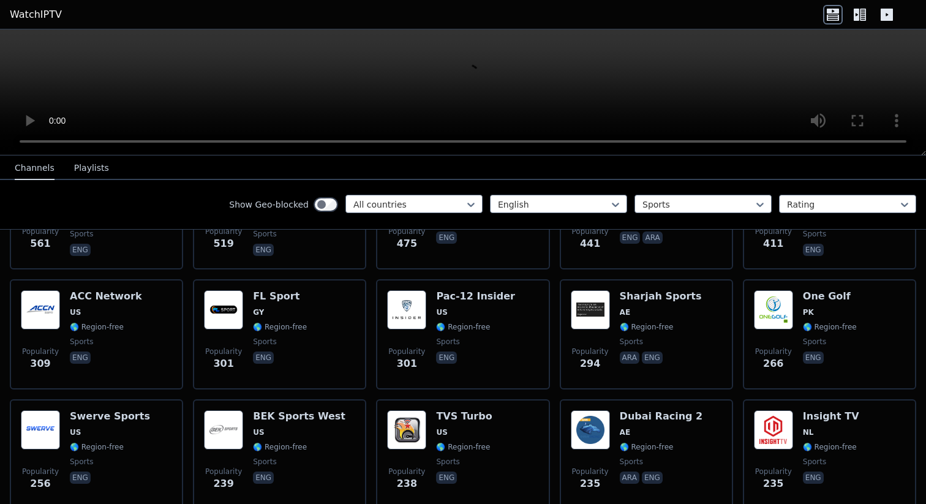
scroll to position [578, 0]
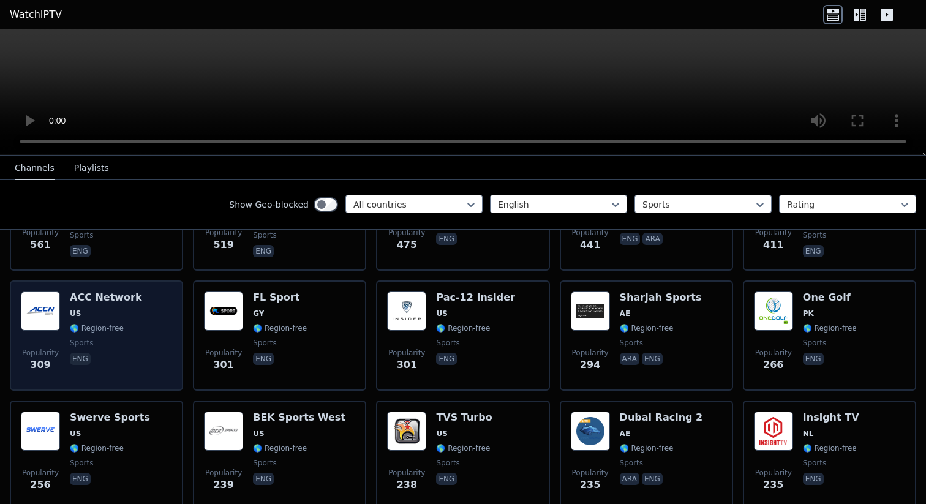
click at [146, 336] on div "Popularity 309 ACC Network US 🌎 Region-free sports eng" at bounding box center [96, 336] width 151 height 88
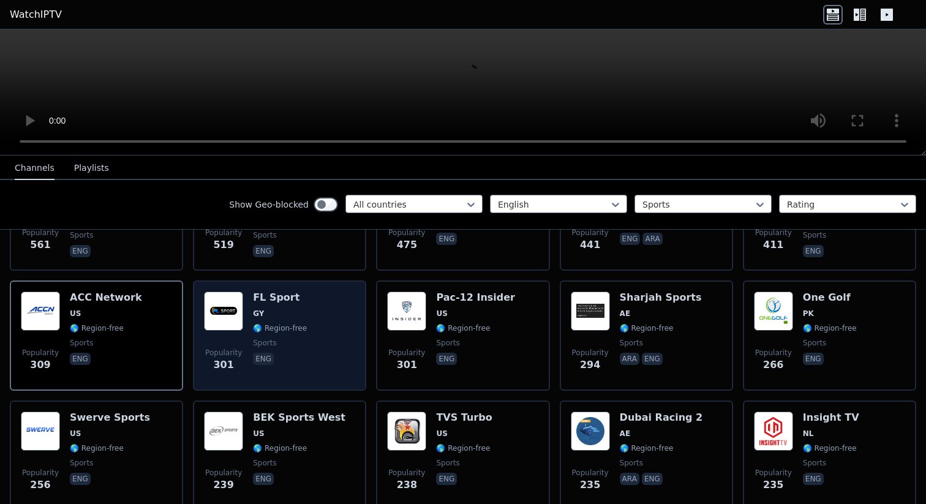
click at [309, 341] on div "Popularity 301 FL Sport GY 🌎 Region-free sports eng" at bounding box center [279, 336] width 151 height 88
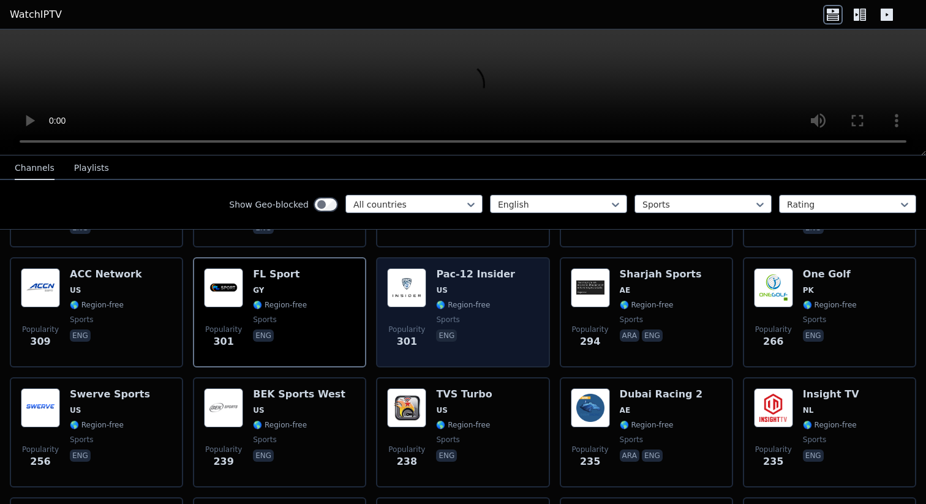
scroll to position [603, 0]
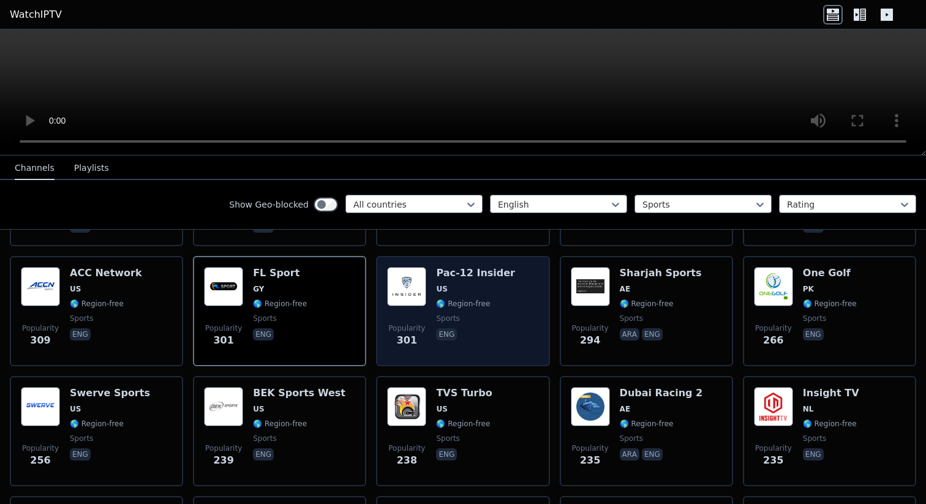
click at [499, 327] on div "Pac-12 Insider US 🌎 Region-free sports eng" at bounding box center [475, 311] width 79 height 88
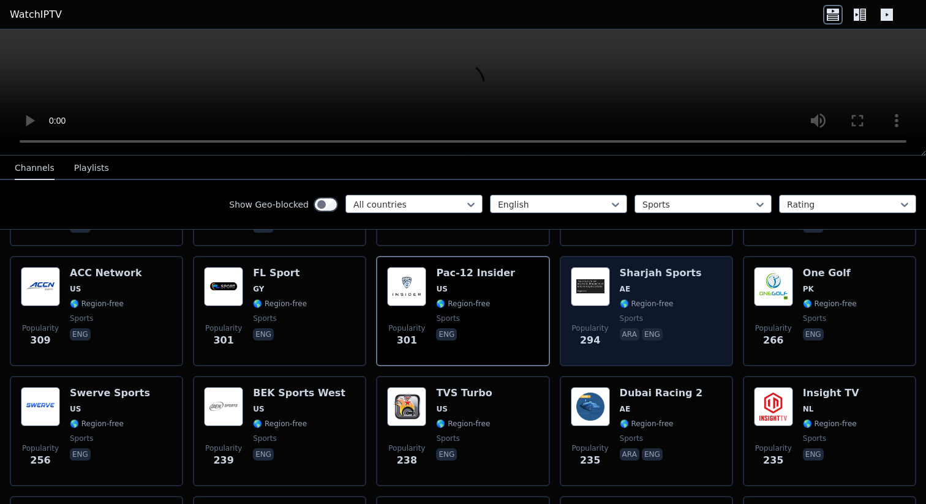
click at [675, 326] on div "Sharjah Sports AE 🌎 Region-free sports ara eng" at bounding box center [661, 311] width 82 height 88
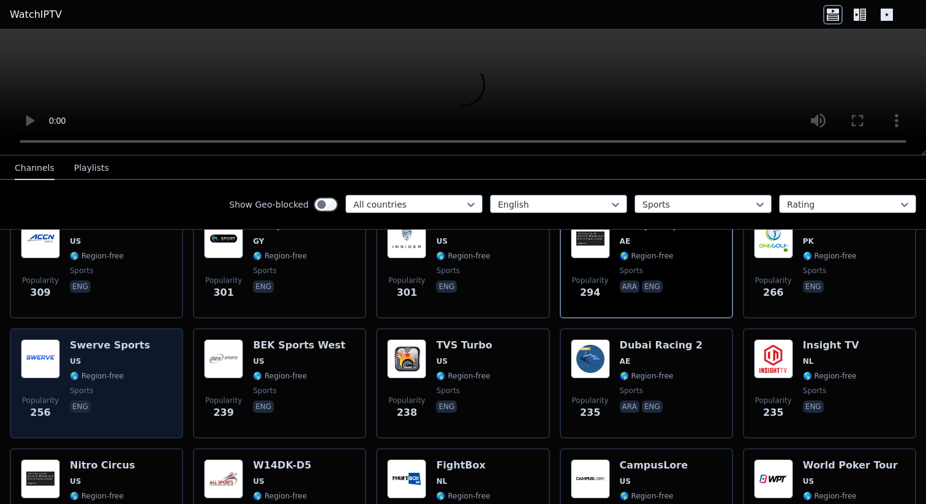
scroll to position [653, 0]
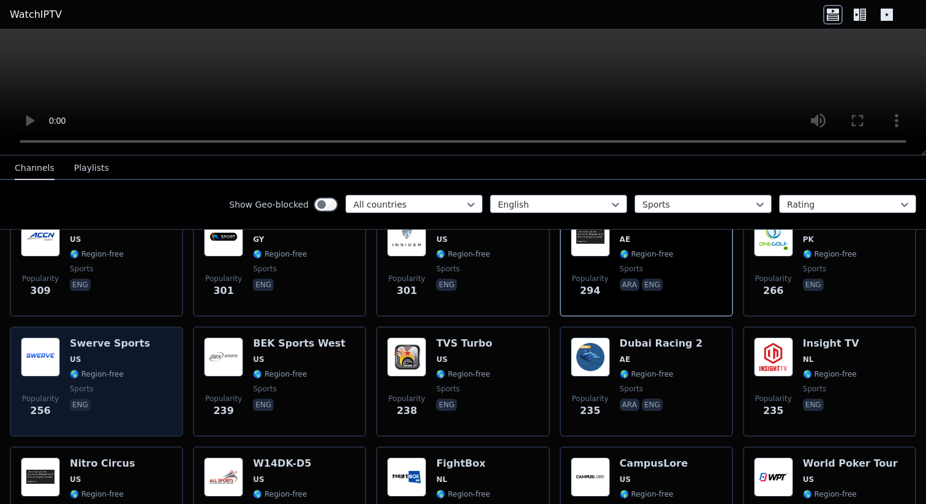
click at [140, 387] on div "Popularity 256 Swerve Sports US 🌎 Region-free sports eng" at bounding box center [96, 382] width 151 height 88
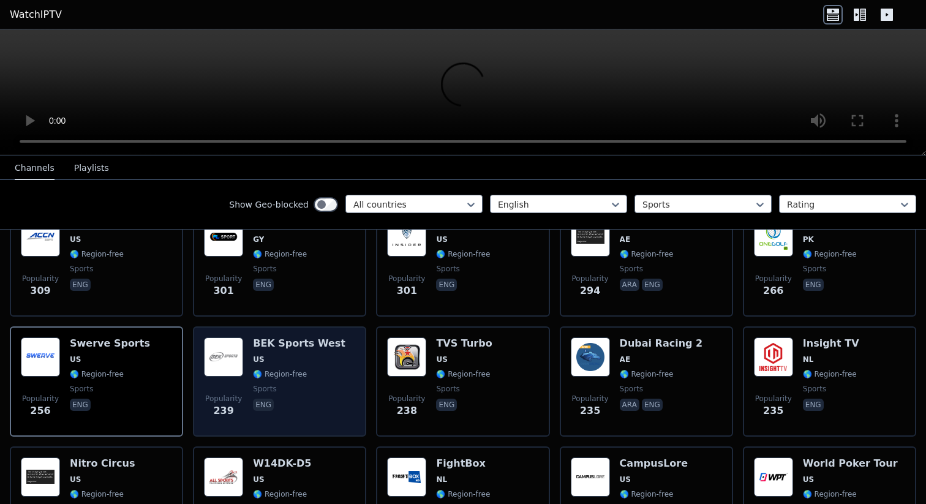
click at [328, 399] on span "eng" at bounding box center [299, 406] width 93 height 15
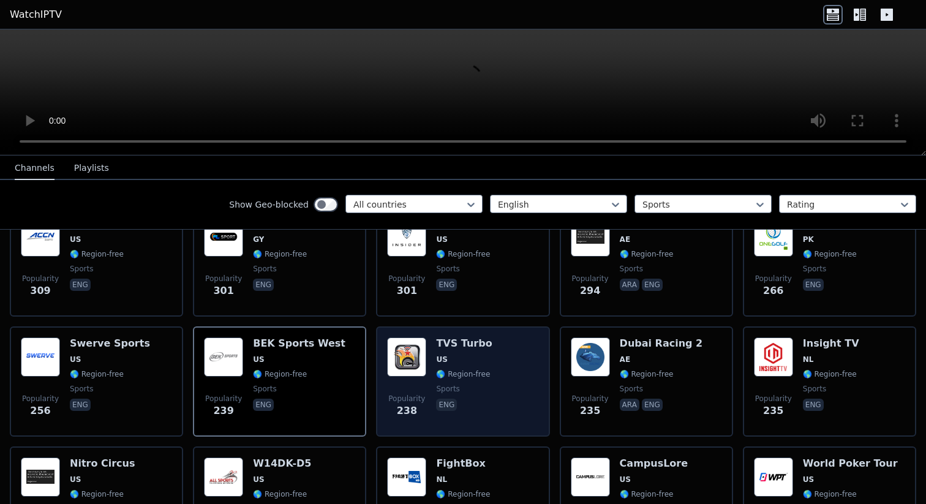
click at [490, 390] on div "Popularity 238 TVS Turbo US 🌎 Region-free sports eng" at bounding box center [462, 382] width 151 height 88
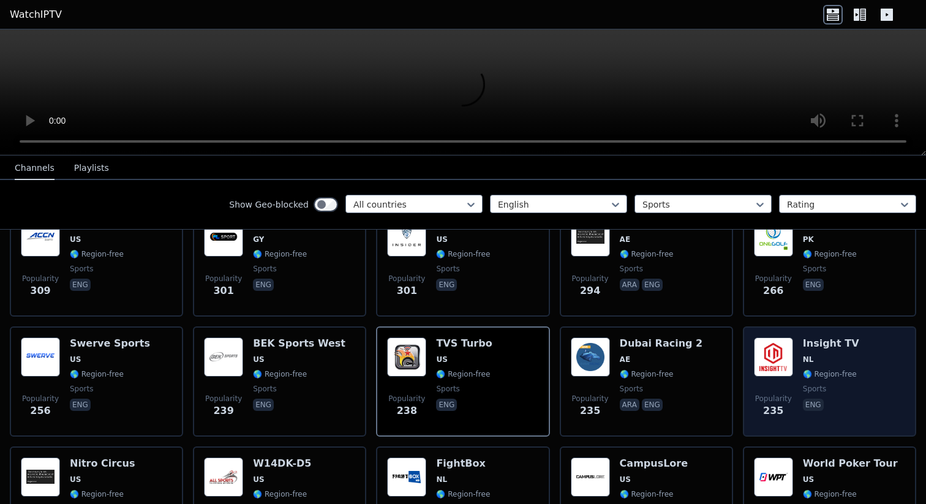
click at [825, 403] on span "eng" at bounding box center [831, 406] width 56 height 15
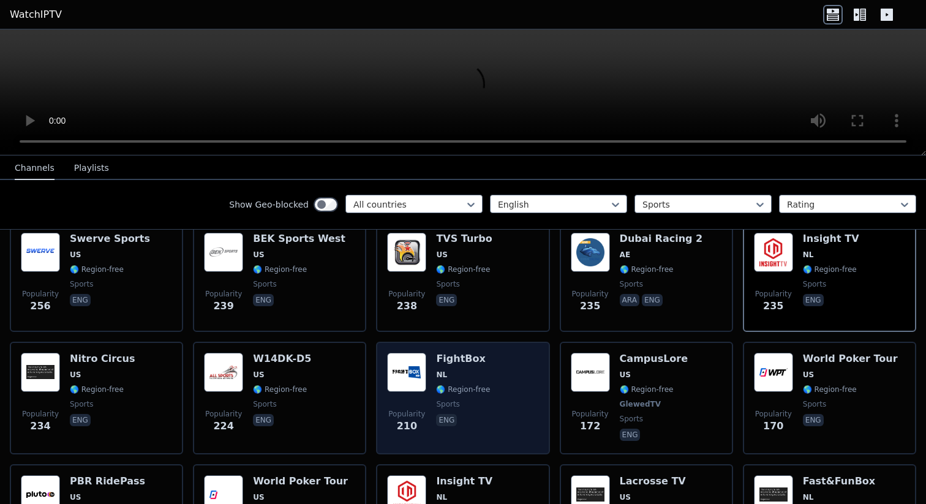
scroll to position [774, 0]
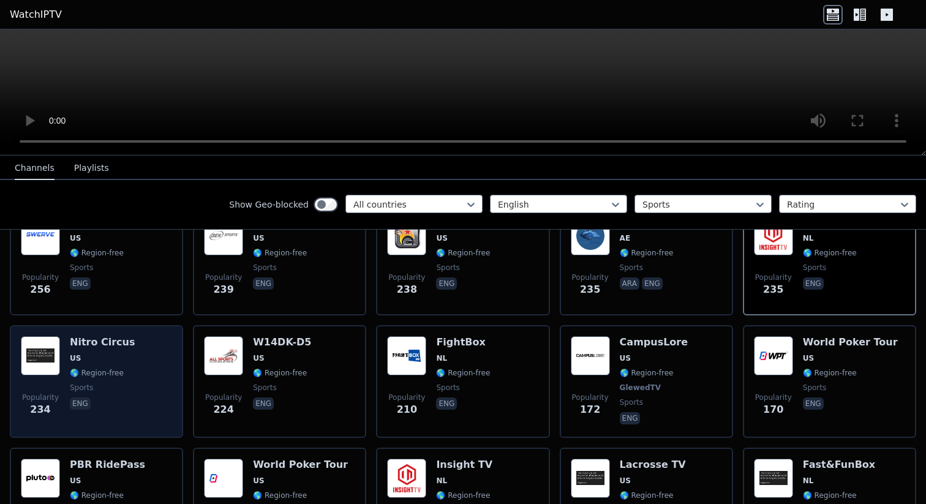
click at [107, 414] on div "Nitro Circus US 🌎 Region-free sports eng" at bounding box center [103, 381] width 66 height 91
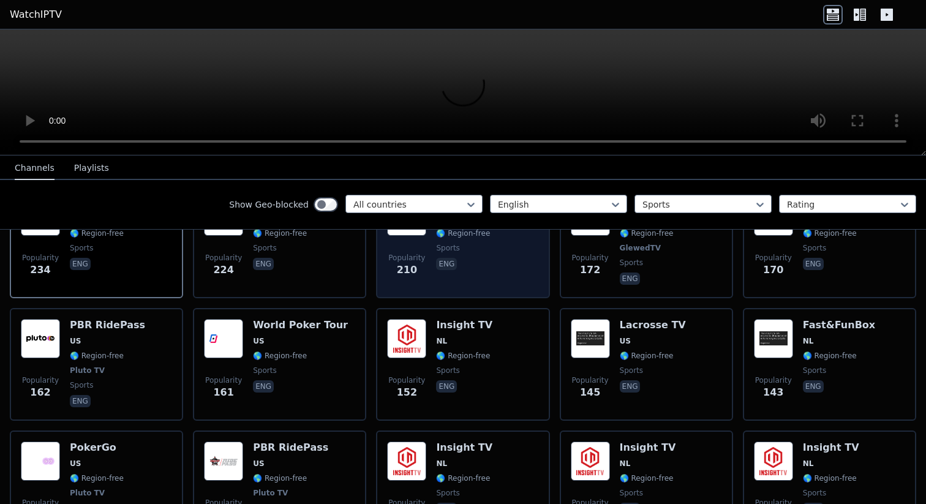
scroll to position [931, 0]
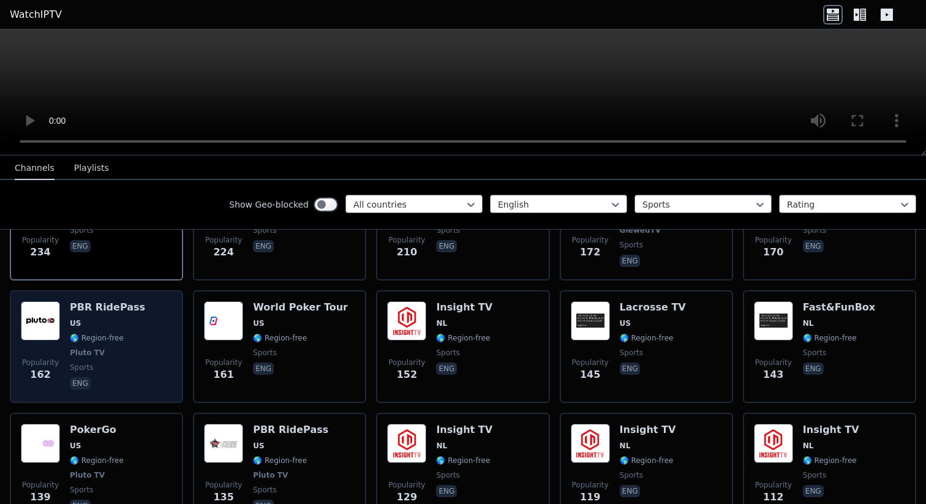
click at [178, 365] on div "Popularity 162 PBR RidePass US 🌎 Region-free Pluto TV sports eng" at bounding box center [96, 346] width 173 height 113
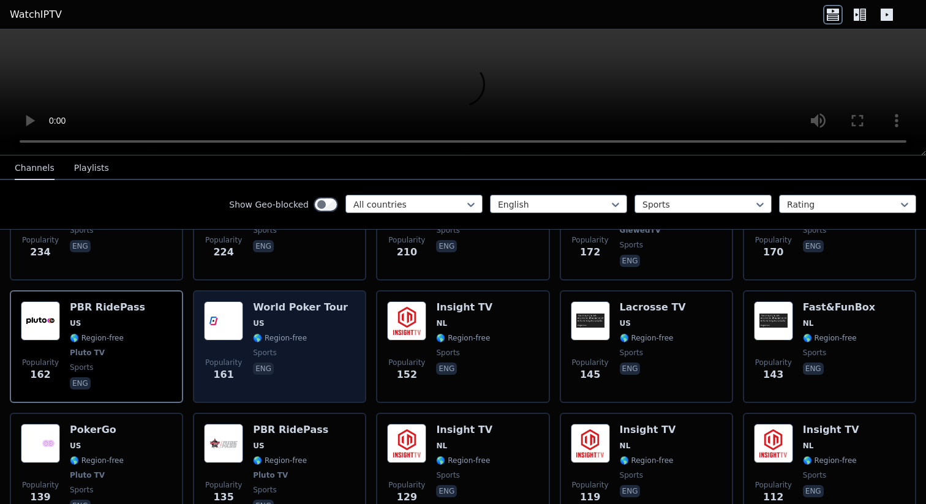
click at [319, 371] on span "eng" at bounding box center [300, 370] width 95 height 15
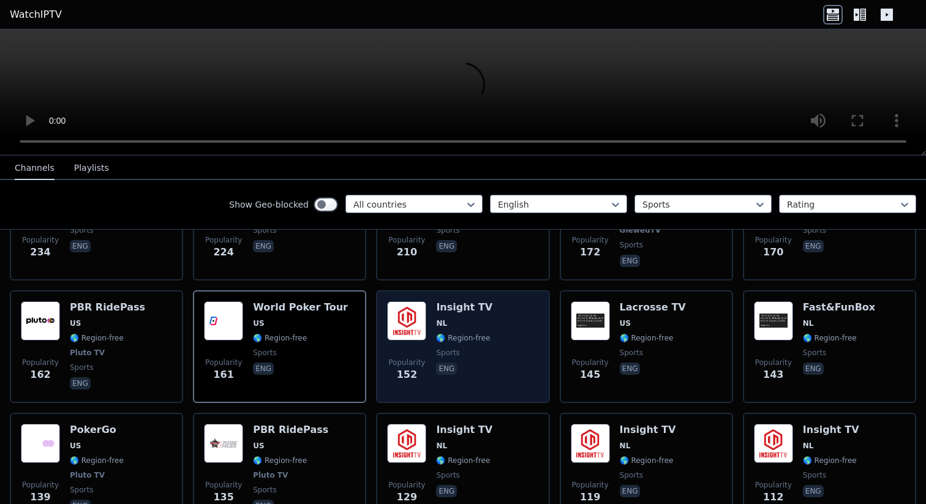
click at [536, 386] on div "Popularity 152 Insight TV NL 🌎 Region-free sports eng" at bounding box center [462, 346] width 151 height 91
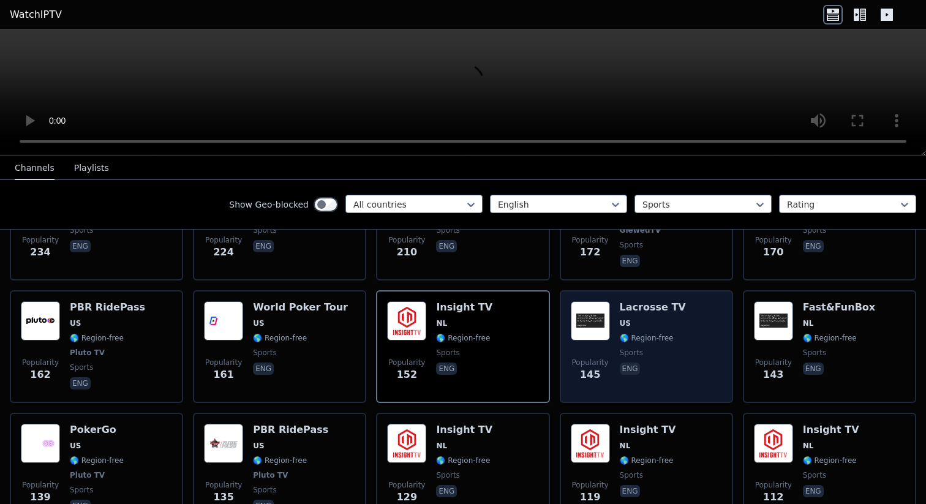
click at [697, 371] on div "Popularity 145 Lacrosse TV US 🌎 Region-free sports eng" at bounding box center [646, 346] width 151 height 91
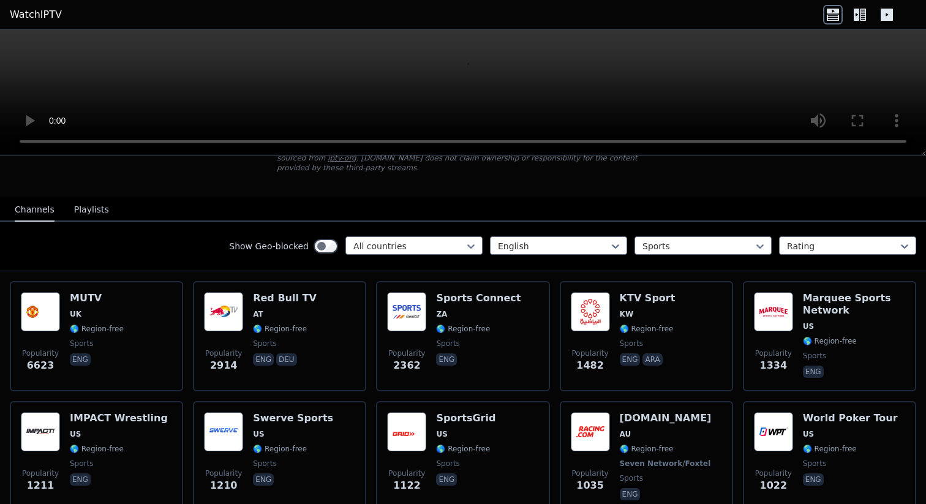
scroll to position [0, 0]
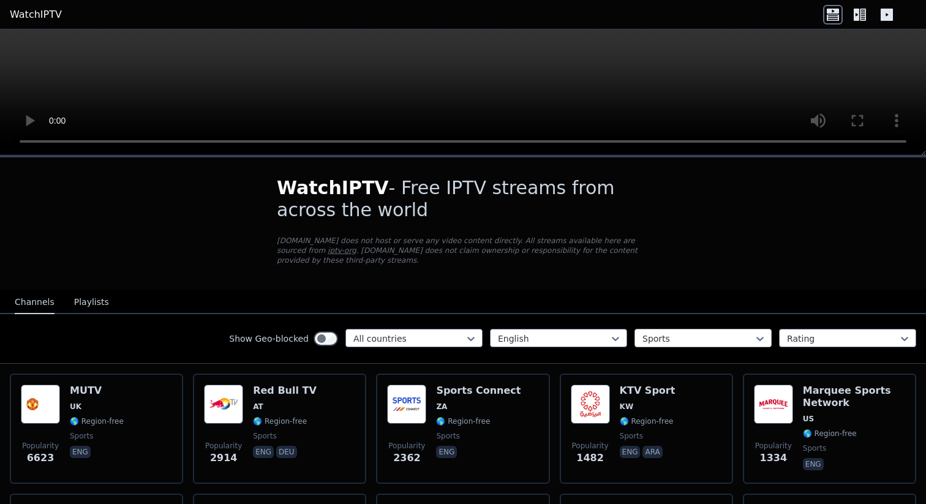
click at [667, 333] on div at bounding box center [699, 339] width 112 height 12
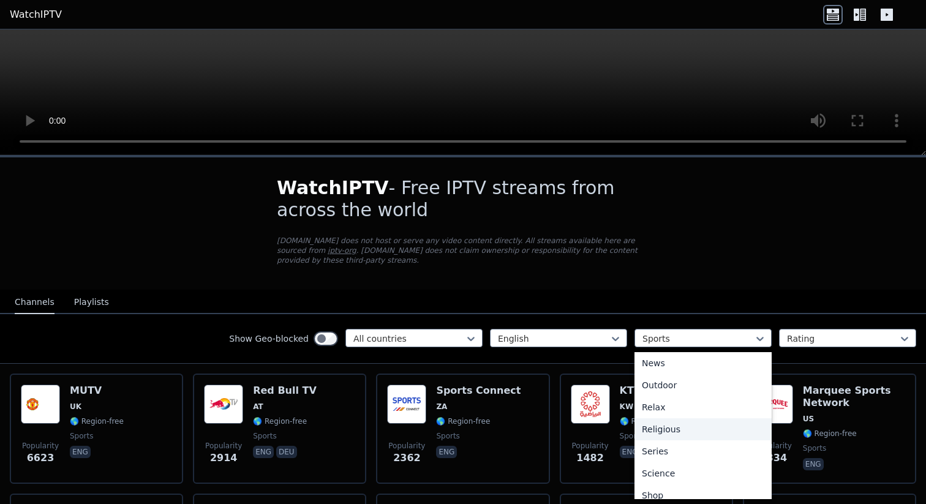
scroll to position [453, 0]
